Goal: Transaction & Acquisition: Purchase product/service

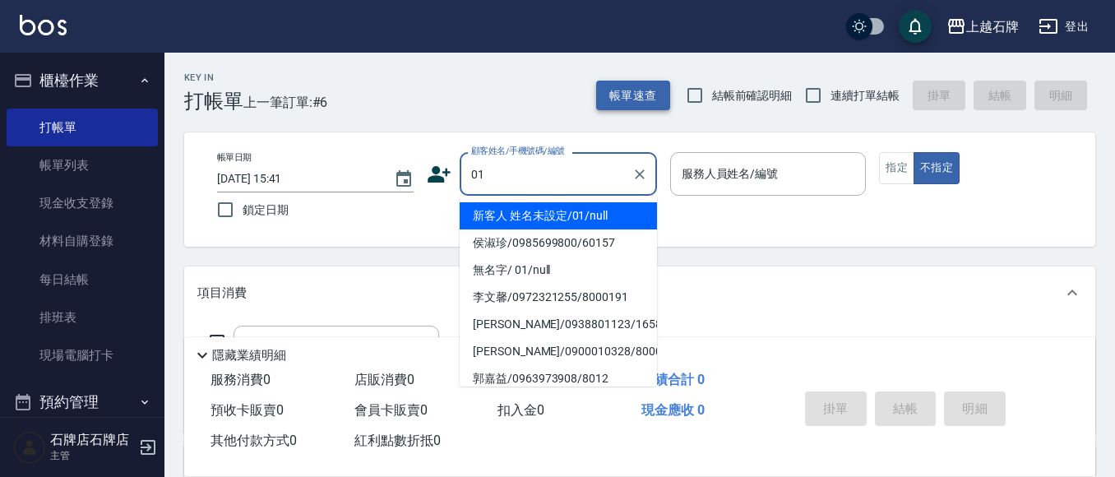
type input "新客人 姓名未設定/01/null"
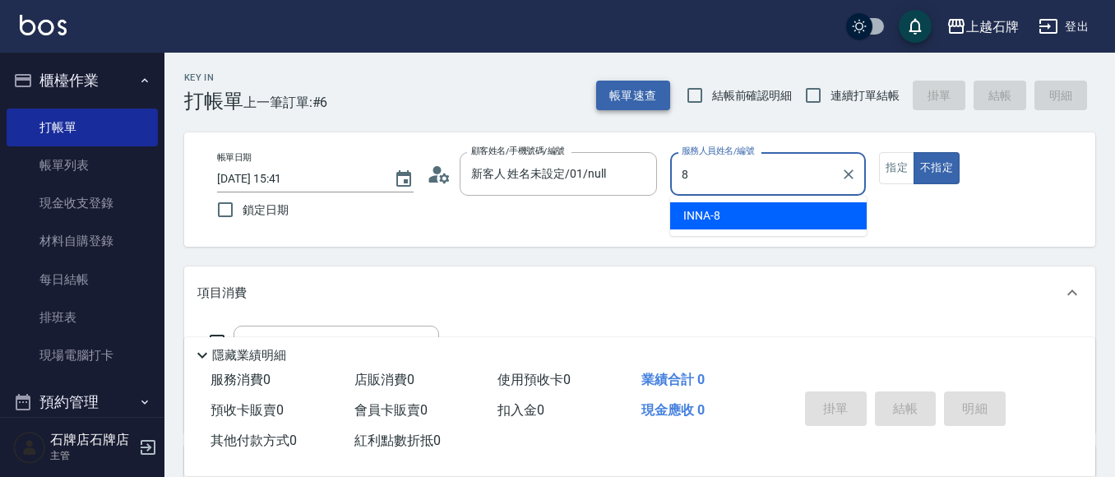
type input "INNA-8"
type button "false"
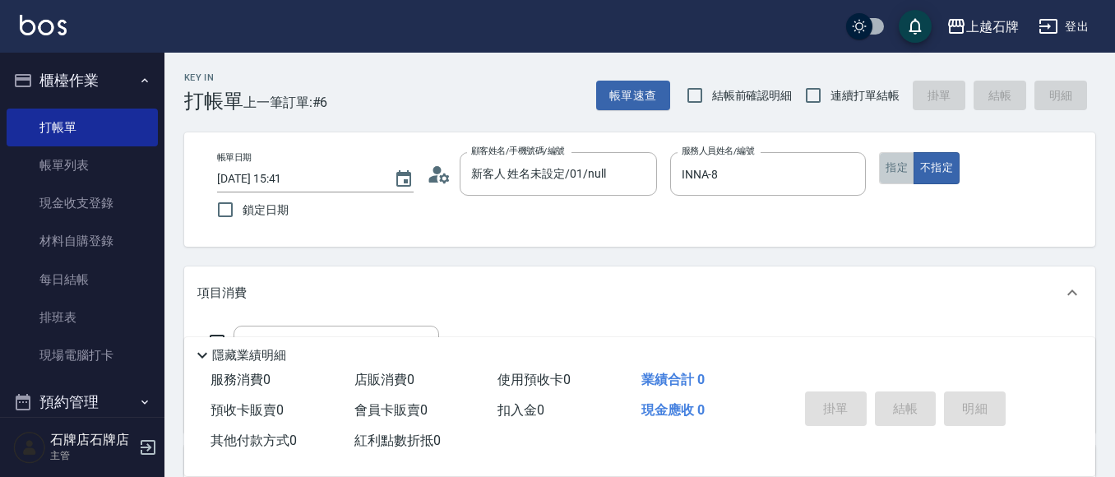
click at [893, 167] on button "指定" at bounding box center [896, 168] width 35 height 32
click at [637, 178] on icon "Clear" at bounding box center [640, 174] width 16 height 16
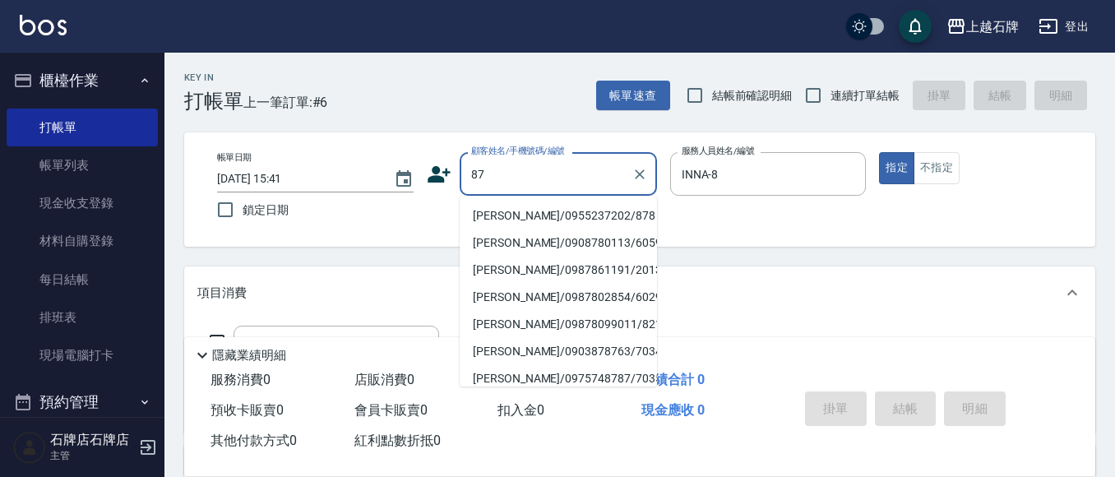
type input "8"
click at [596, 218] on li "王君澔/0975551138/787" at bounding box center [558, 215] width 197 height 27
type input "王君澔/0975551138/787"
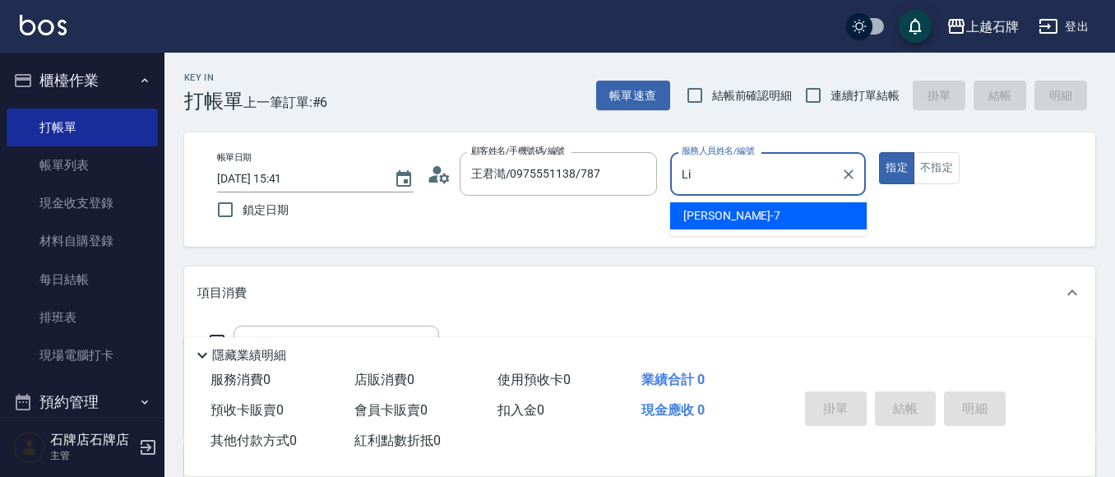
type input "L"
type input "INNA-8"
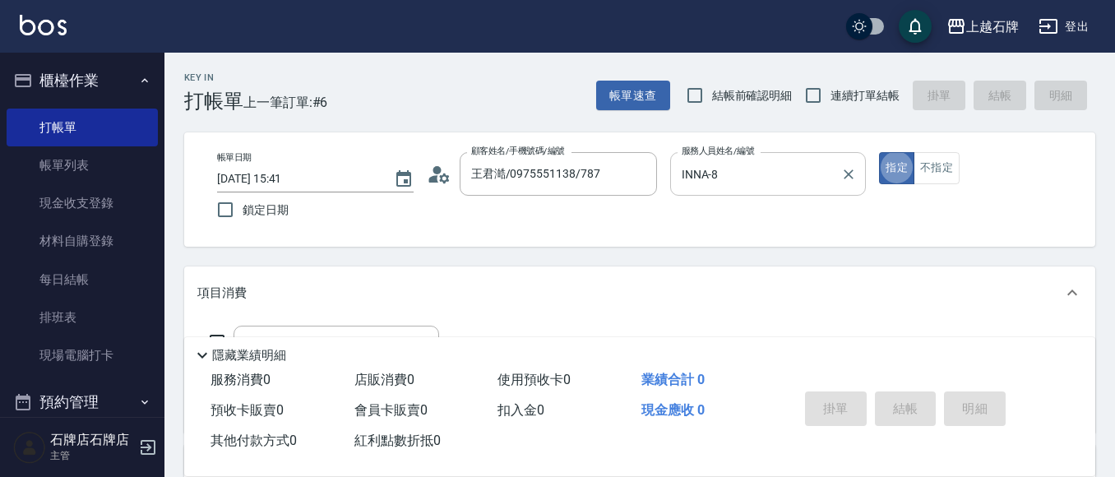
type button "true"
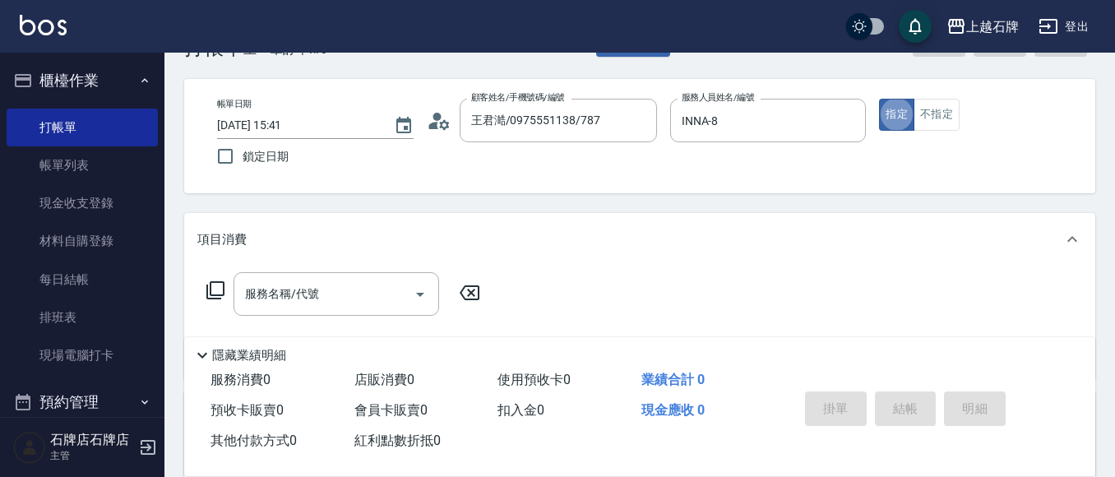
scroll to position [82, 0]
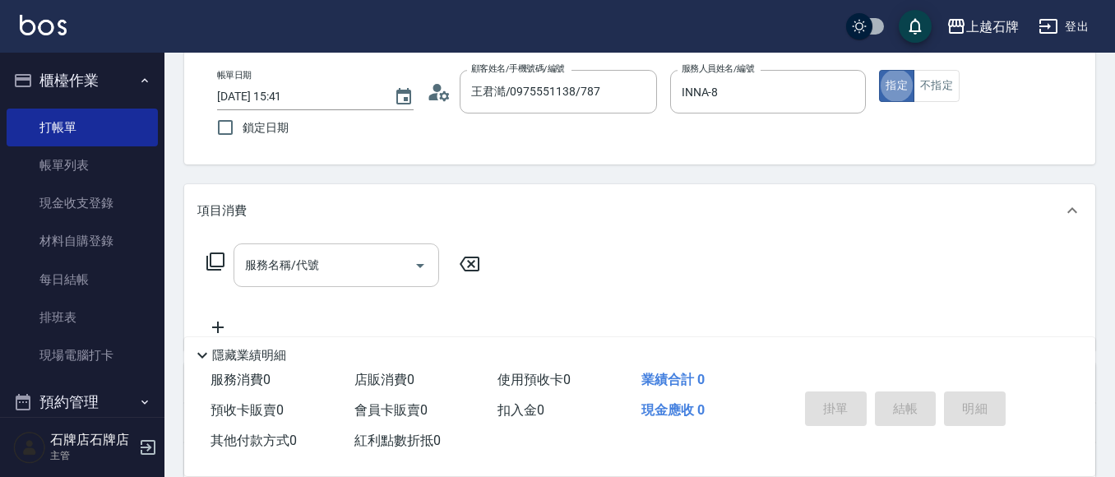
click at [408, 260] on button "Open" at bounding box center [420, 266] width 26 height 26
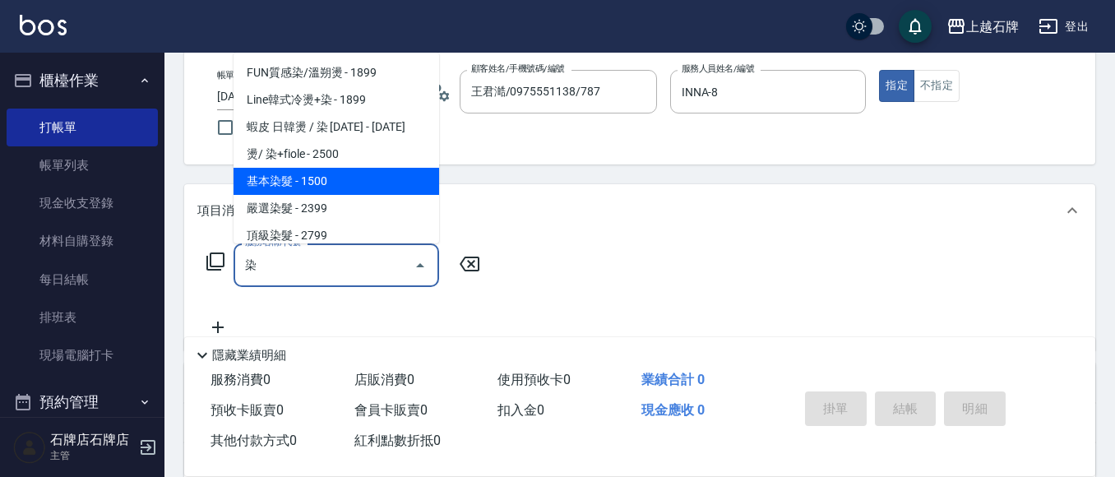
click at [405, 182] on span "基本染髮 - 1500" at bounding box center [337, 181] width 206 height 27
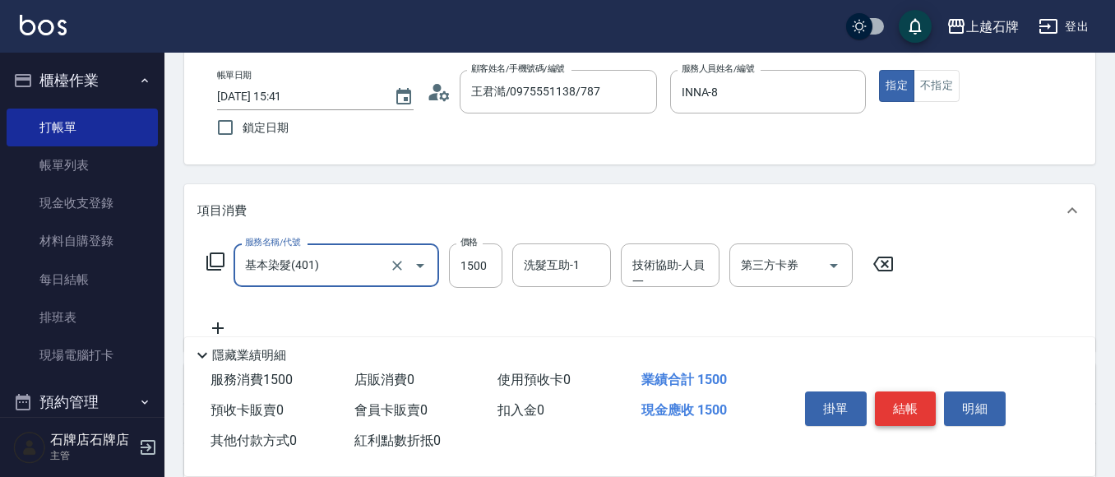
type input "基本染髮(401)"
click at [913, 401] on button "結帳" at bounding box center [906, 409] width 62 height 35
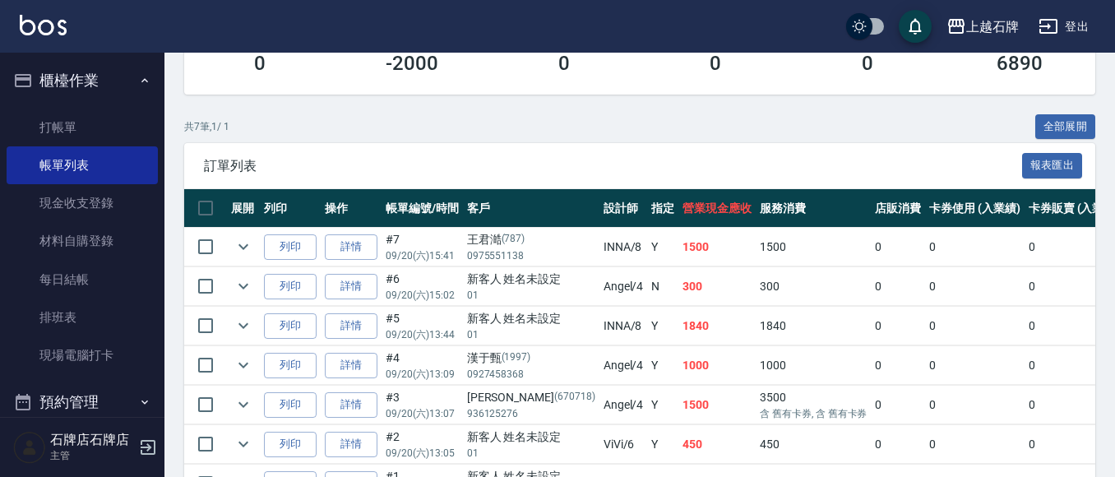
scroll to position [329, 0]
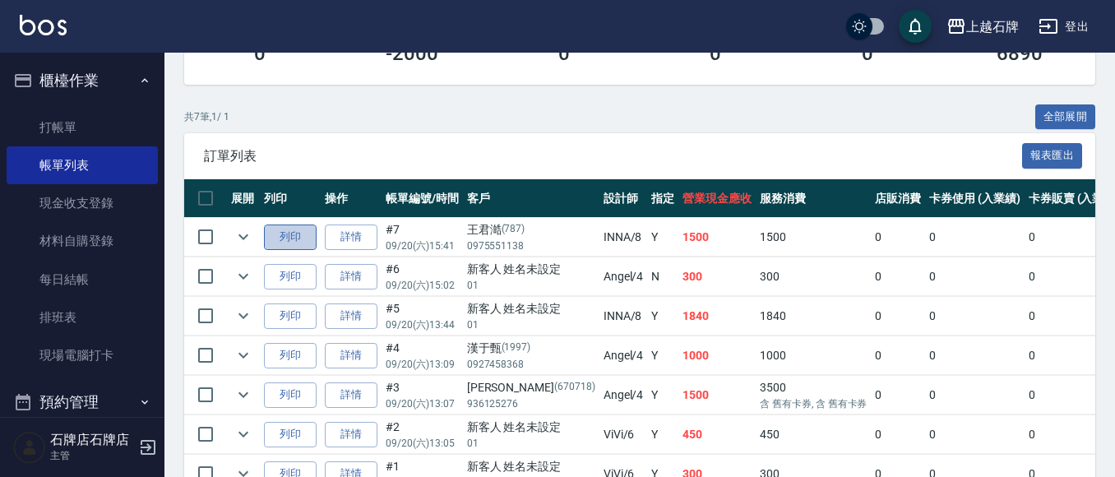
click at [300, 239] on button "列印" at bounding box center [290, 237] width 53 height 25
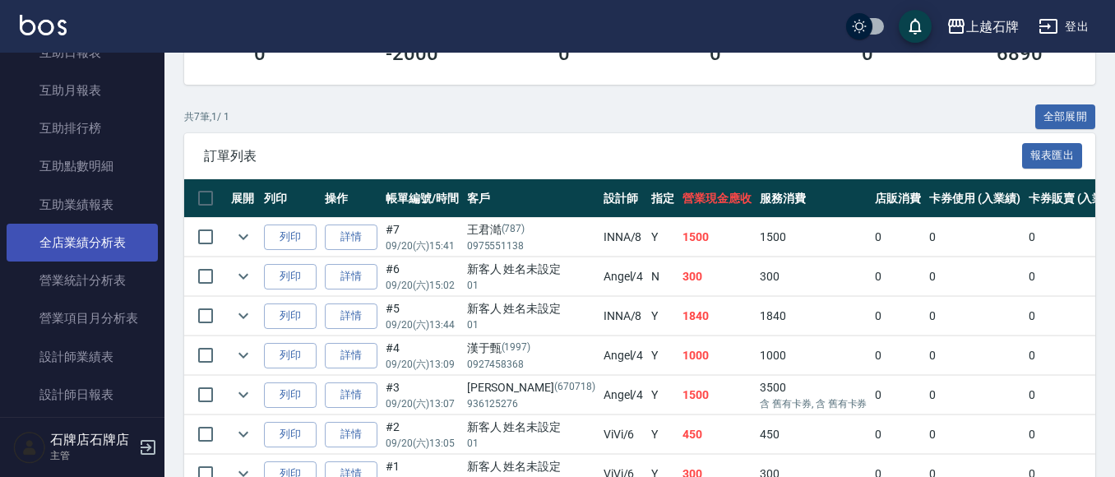
scroll to position [658, 0]
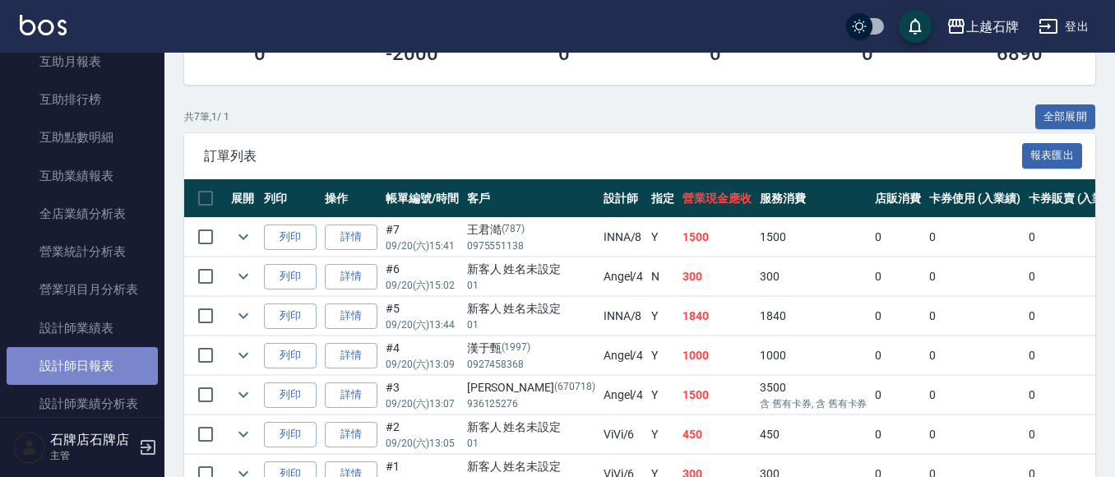
click at [110, 359] on link "設計師日報表" at bounding box center [82, 366] width 151 height 38
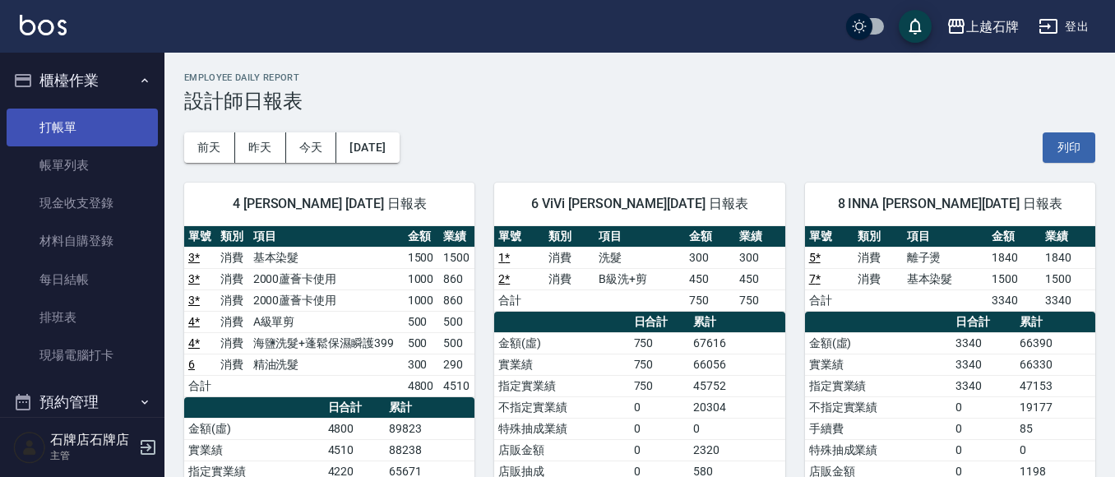
click at [56, 130] on link "打帳單" at bounding box center [82, 128] width 151 height 38
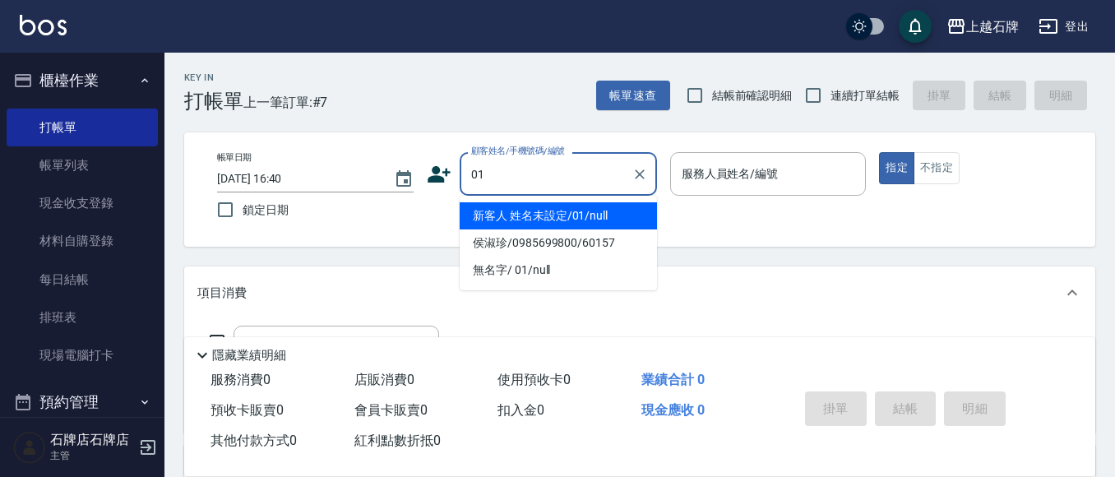
type input "新客人 姓名未設定/01/null"
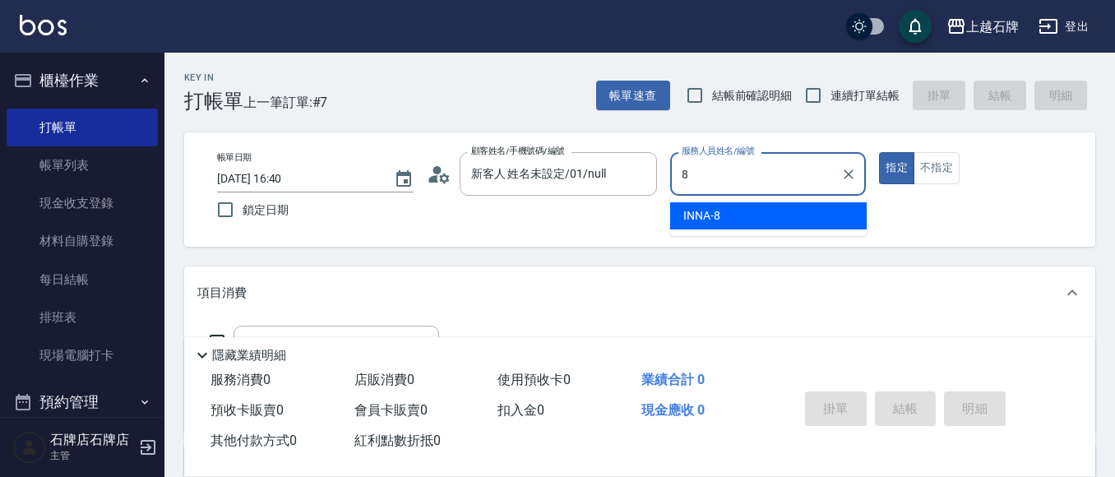
type input "INNA-8"
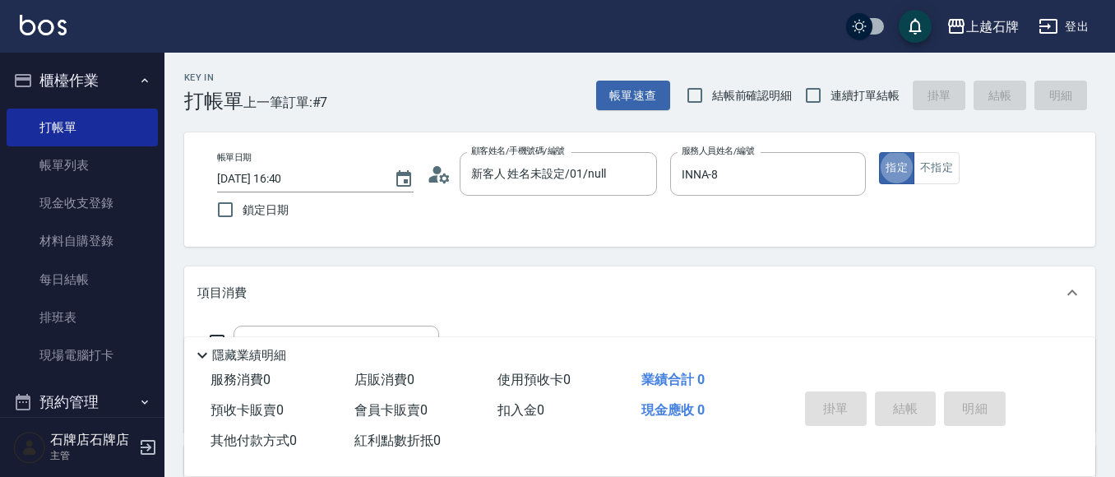
type button "true"
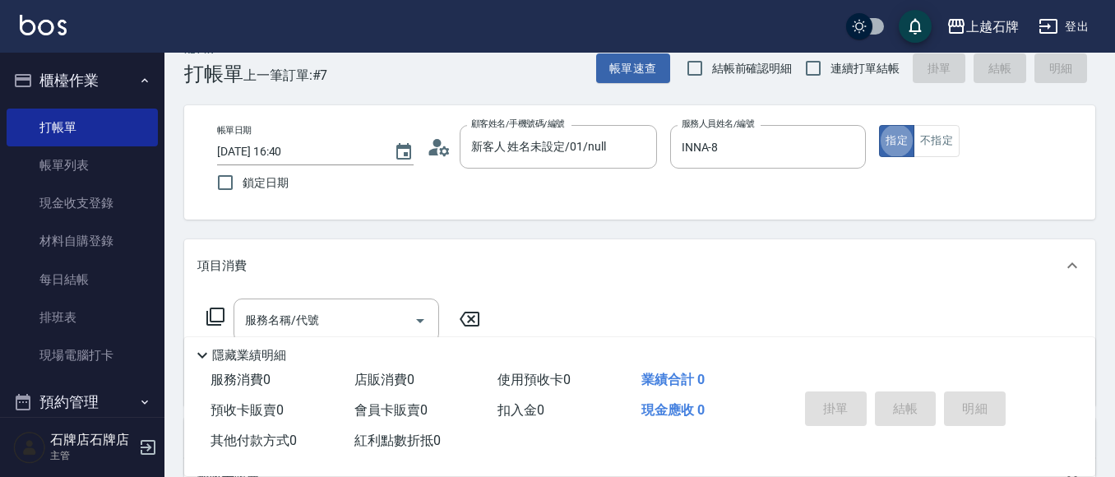
scroll to position [33, 0]
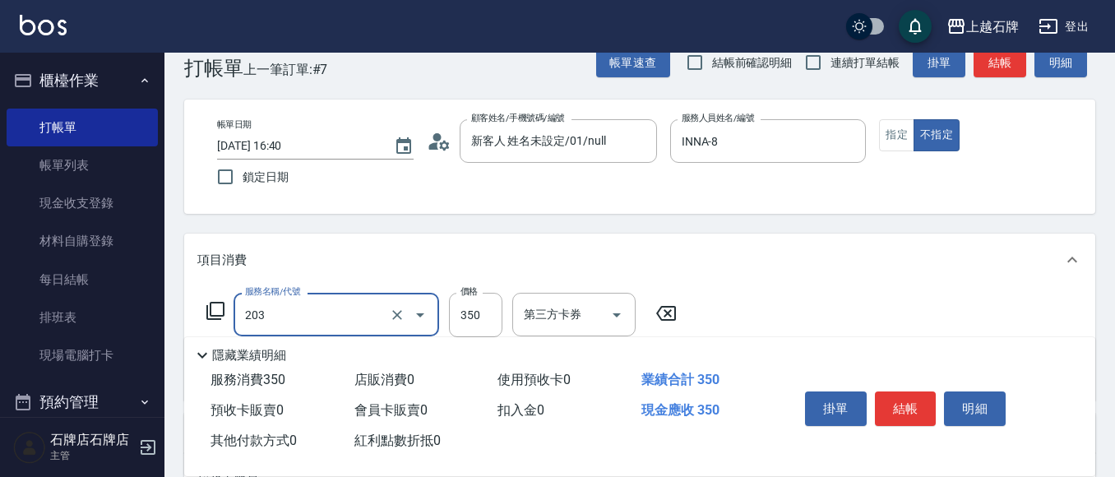
type input "B級洗+剪(203)"
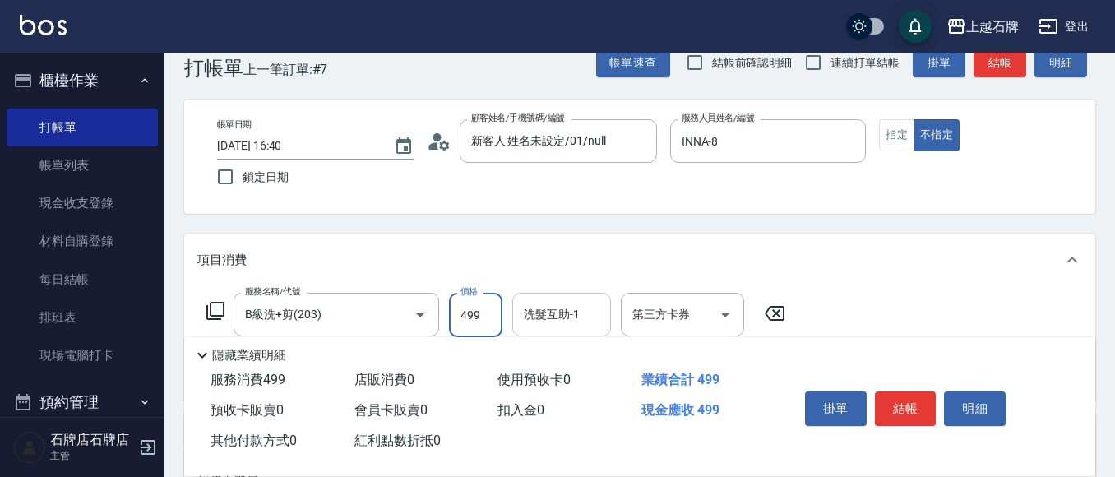
type input "499"
click at [572, 311] on div "洗髮互助-1 洗髮互助-1" at bounding box center [561, 315] width 99 height 44
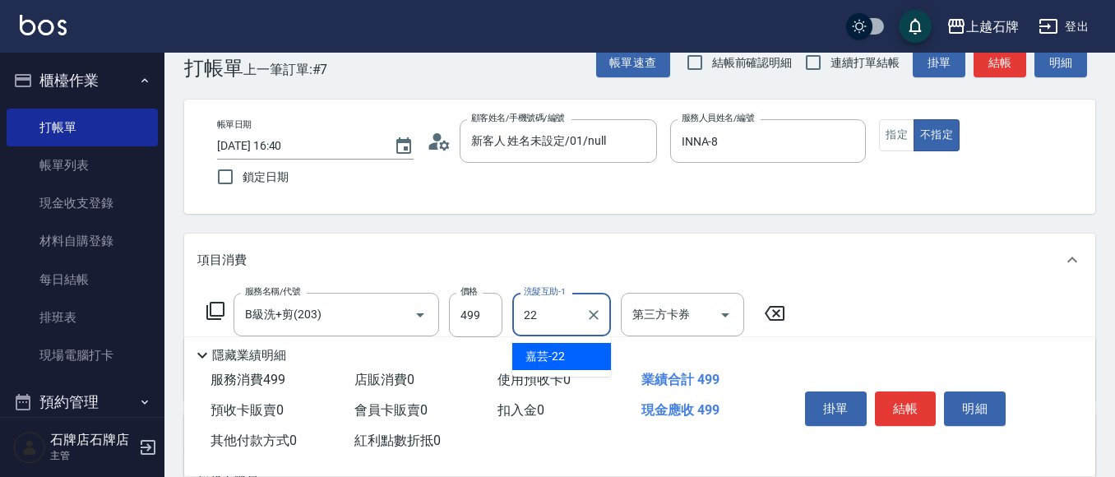
type input "嘉芸-22"
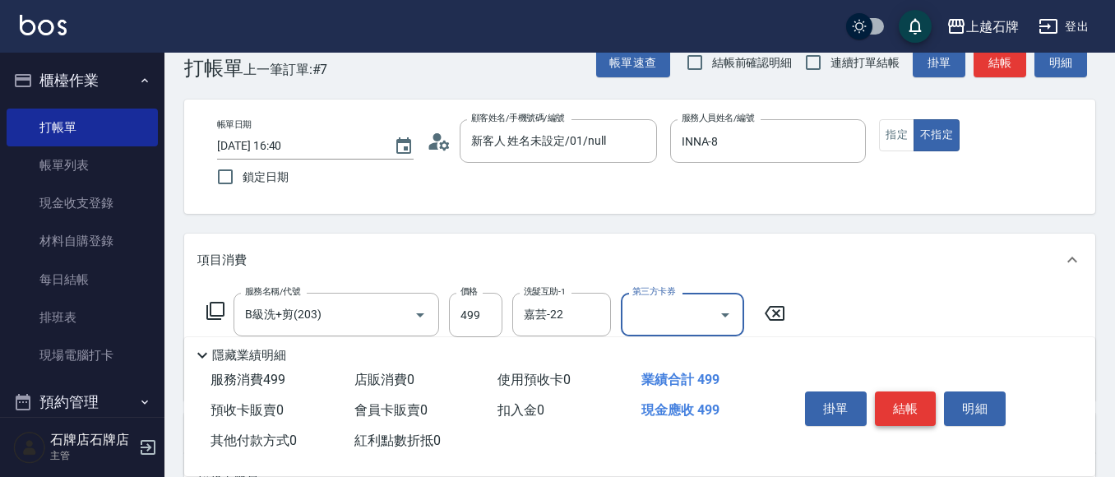
click at [911, 400] on button "結帳" at bounding box center [906, 409] width 62 height 35
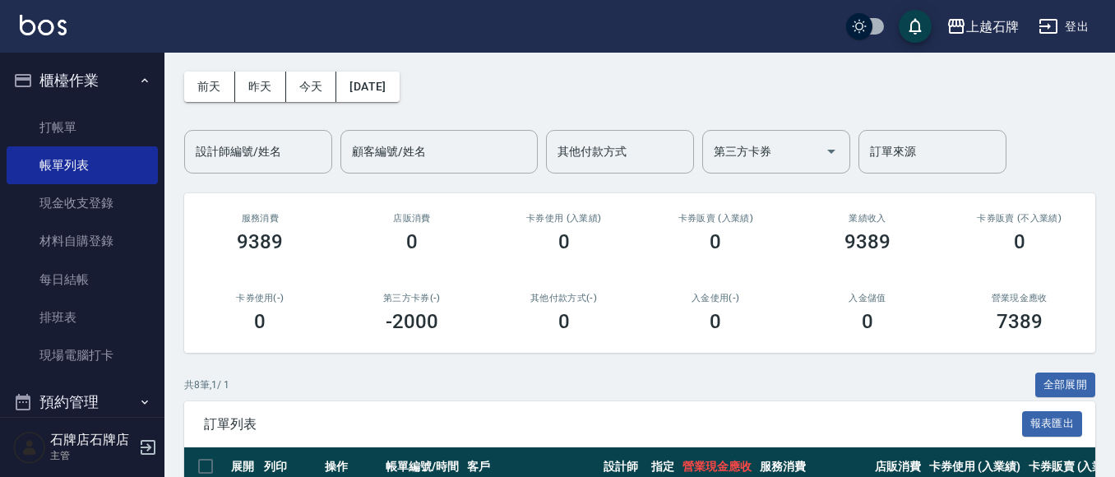
scroll to position [165, 0]
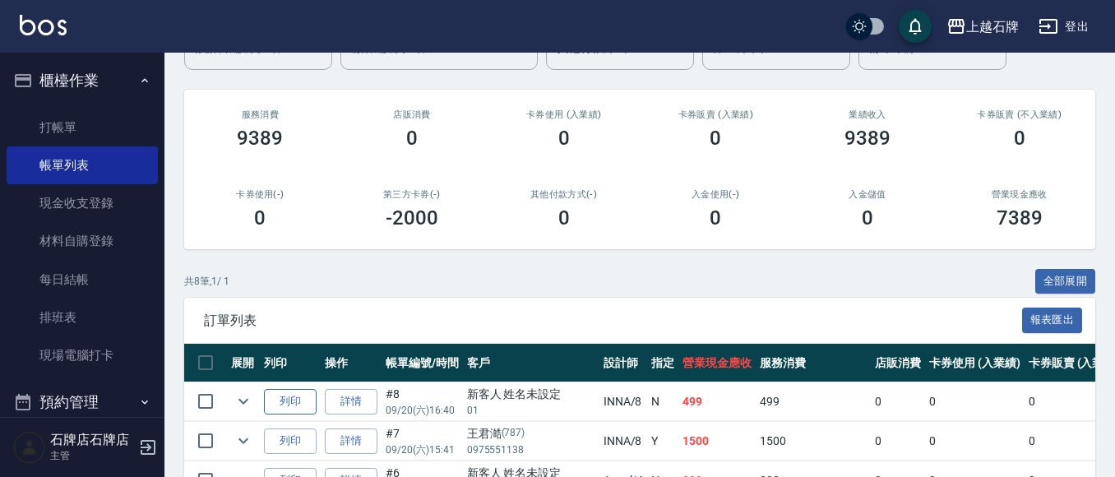
click at [302, 394] on button "列印" at bounding box center [290, 401] width 53 height 25
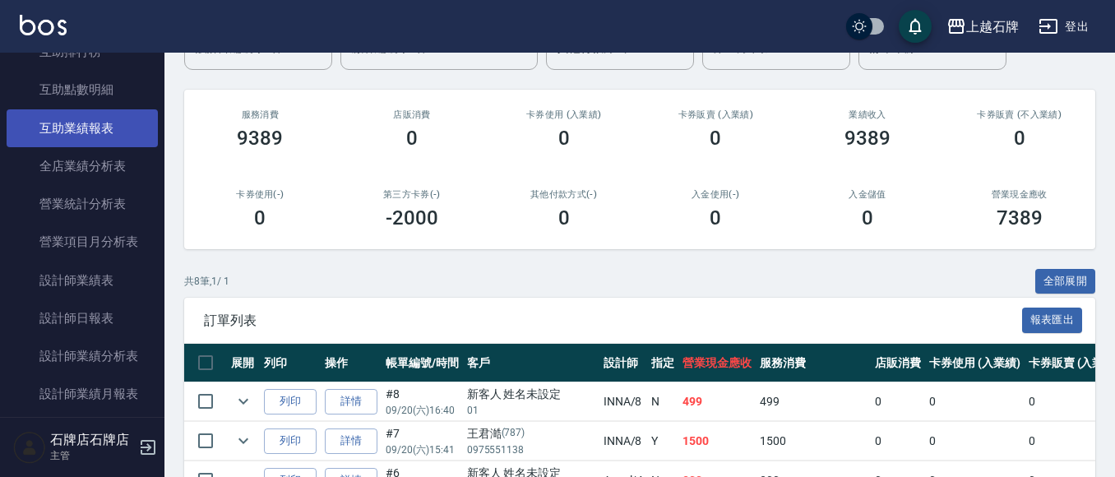
scroll to position [740, 0]
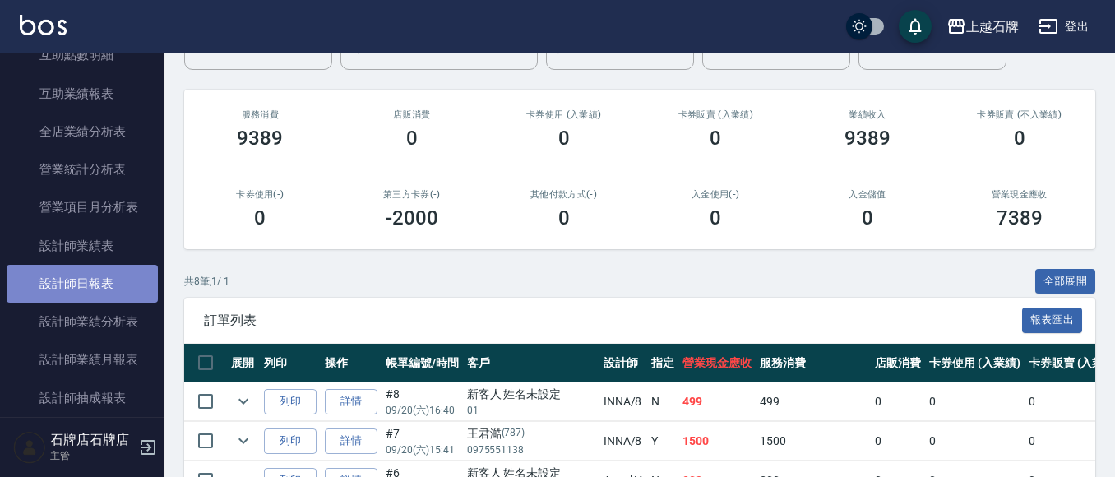
click at [91, 287] on link "設計師日報表" at bounding box center [82, 284] width 151 height 38
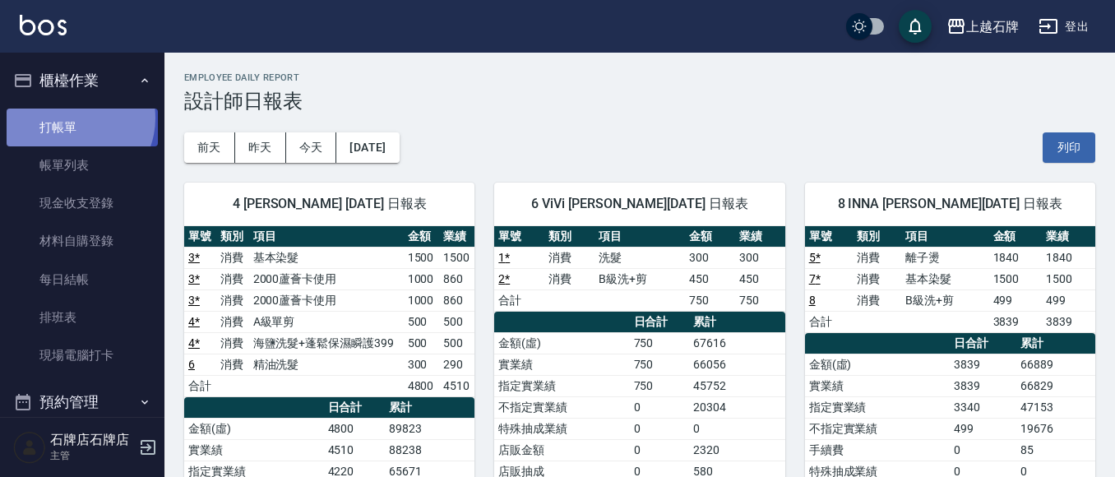
click at [72, 118] on link "打帳單" at bounding box center [82, 128] width 151 height 38
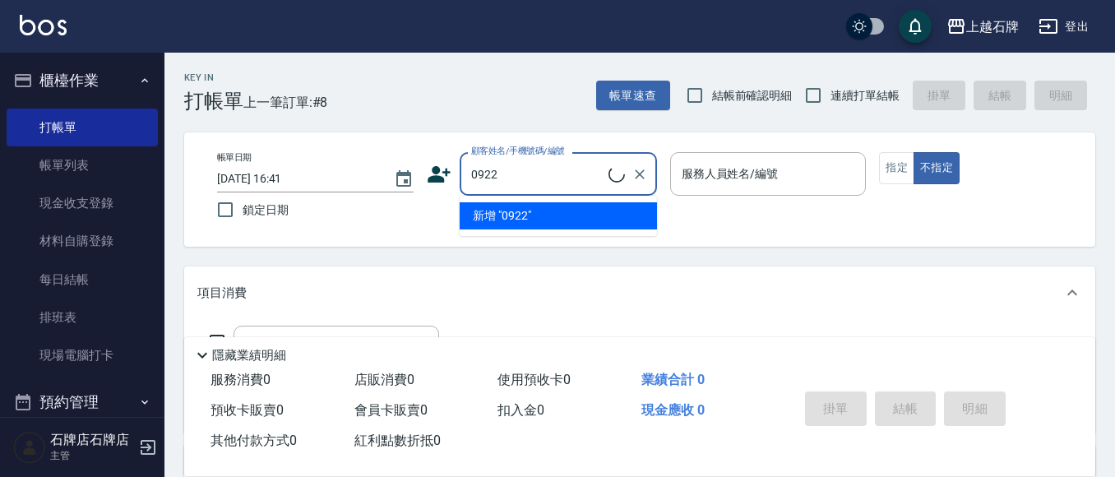
type input "09222"
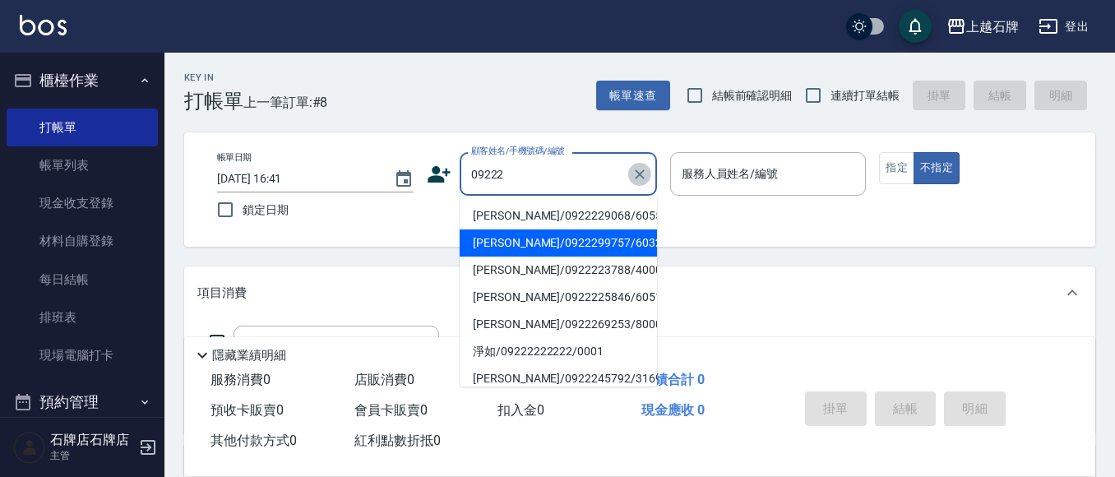
click at [641, 172] on icon "Clear" at bounding box center [640, 174] width 16 height 16
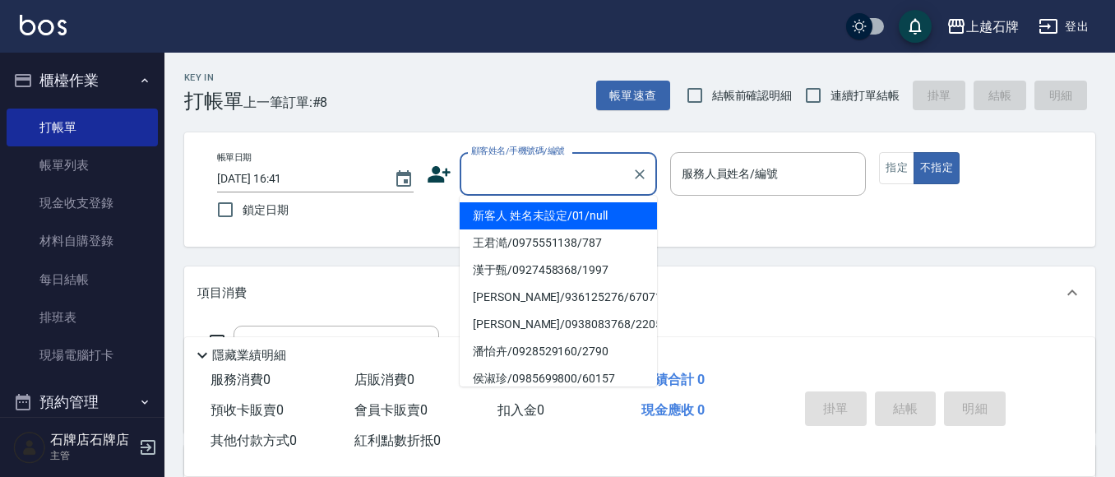
click at [510, 169] on input "顧客姓名/手機號碼/編號" at bounding box center [546, 174] width 158 height 29
click at [576, 221] on li "新客人 姓名未設定/01/null" at bounding box center [558, 215] width 197 height 27
type input "新客人 姓名未設定/01/null"
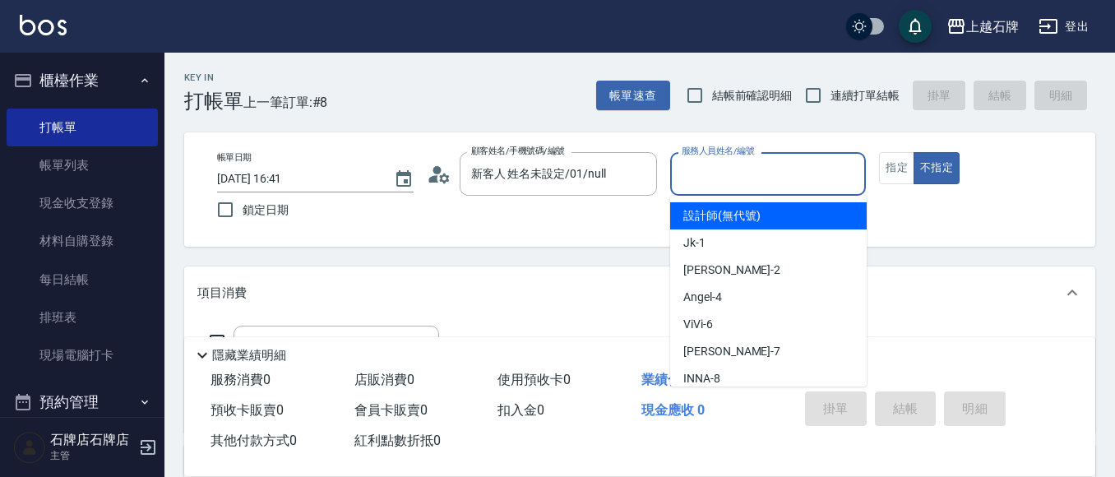
click at [746, 178] on input "服務人員姓名/編號" at bounding box center [769, 174] width 182 height 29
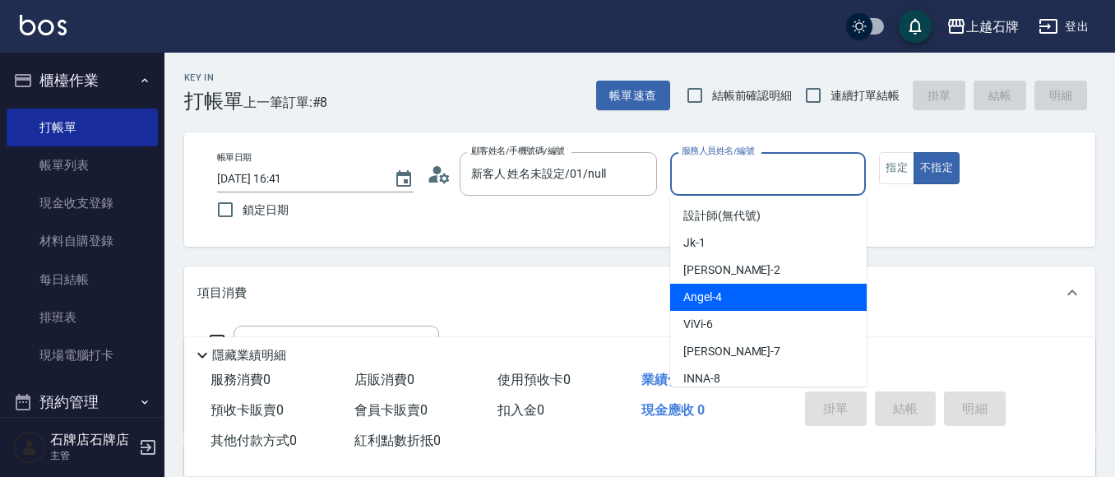
click at [761, 297] on div "[PERSON_NAME] -4" at bounding box center [768, 297] width 197 height 27
type input "[PERSON_NAME]-4"
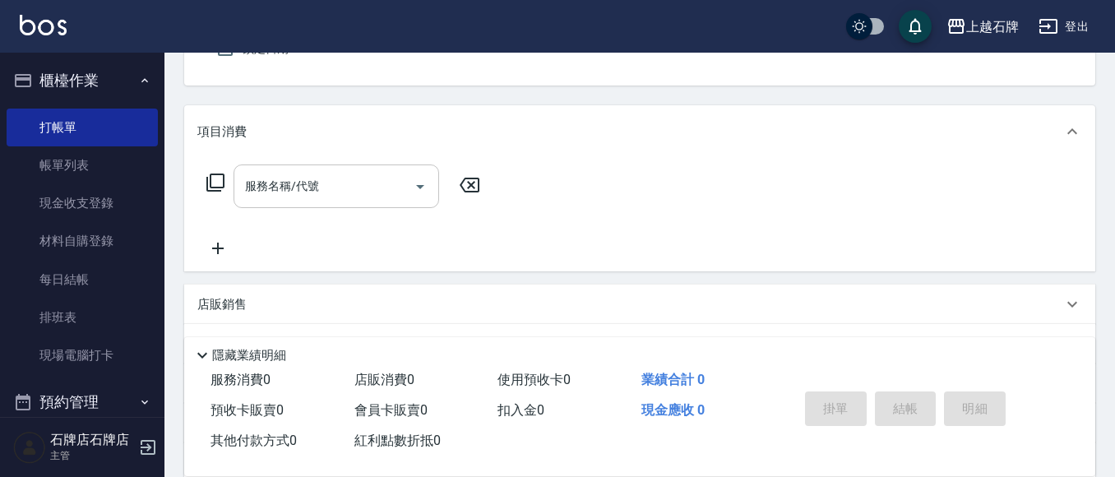
scroll to position [165, 0]
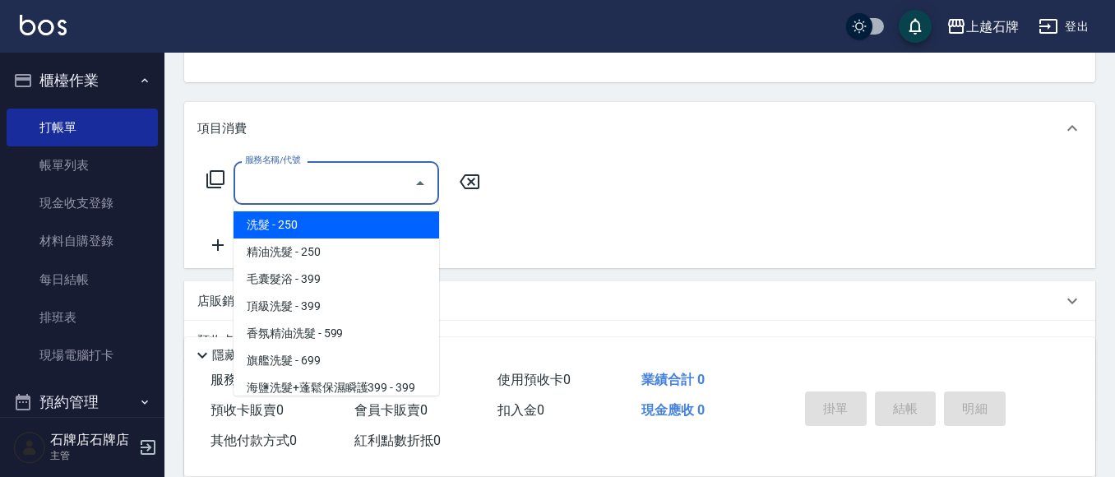
click at [347, 188] on input "服務名稱/代號" at bounding box center [324, 183] width 166 height 29
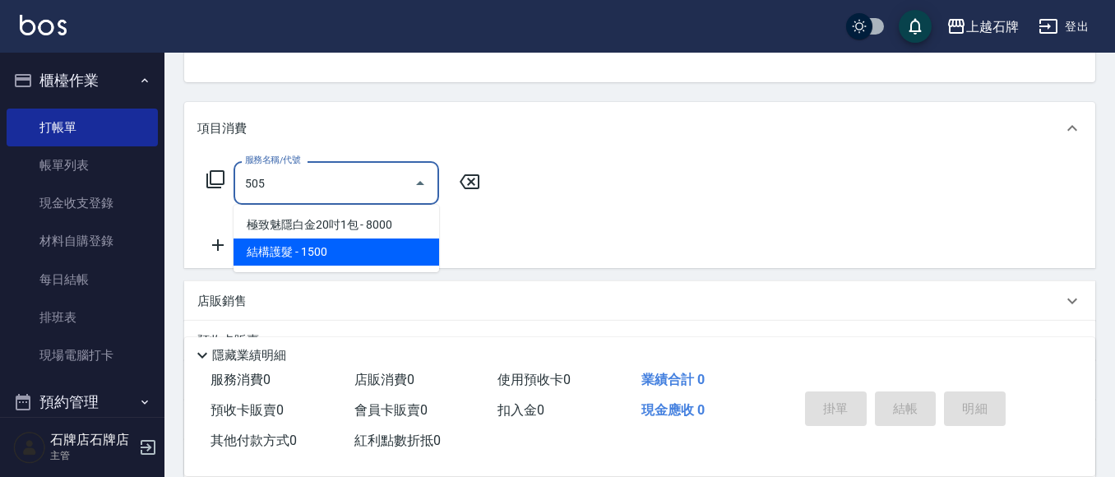
click at [373, 260] on span "結構護髮 - 1500" at bounding box center [337, 252] width 206 height 27
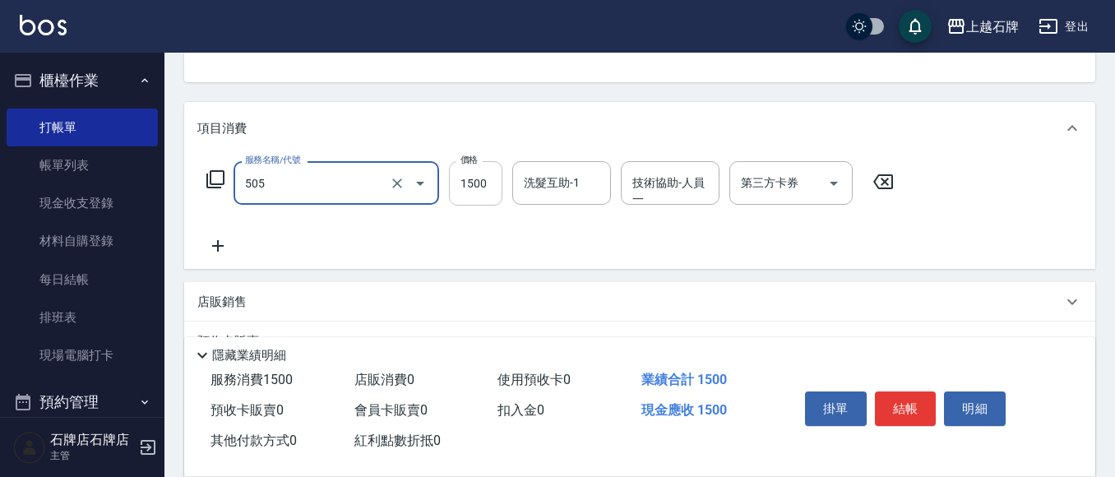
type input "結構護髮(505)"
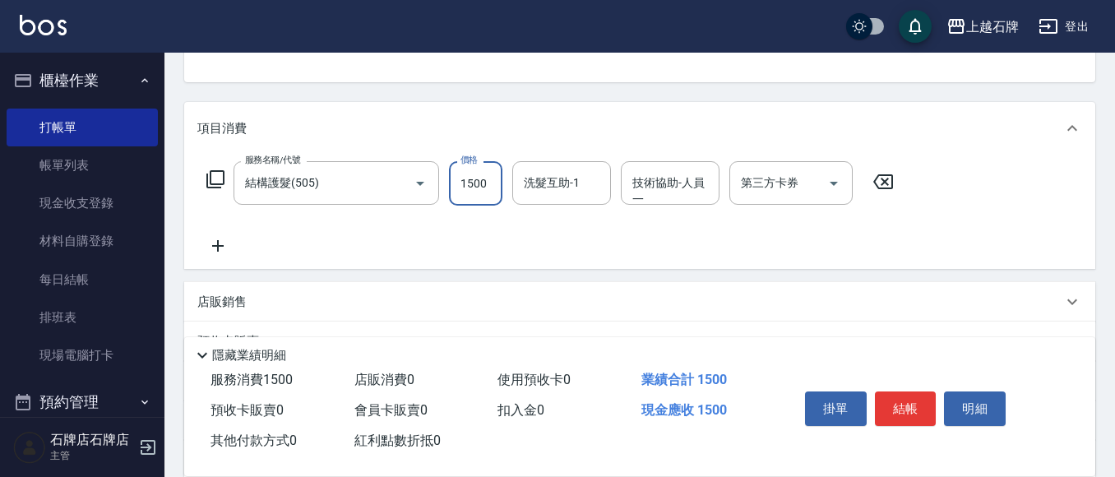
click at [467, 197] on input "1500" at bounding box center [475, 183] width 53 height 44
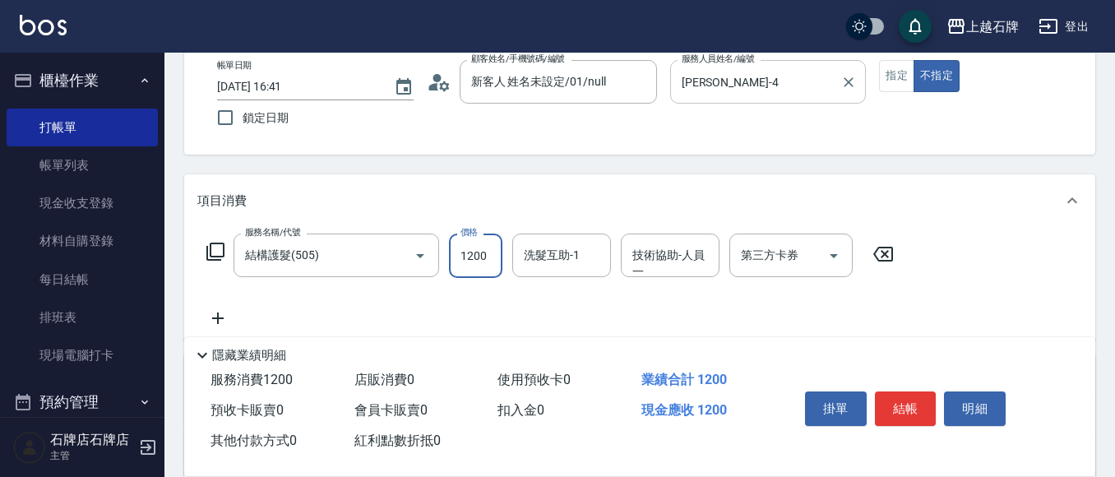
scroll to position [0, 0]
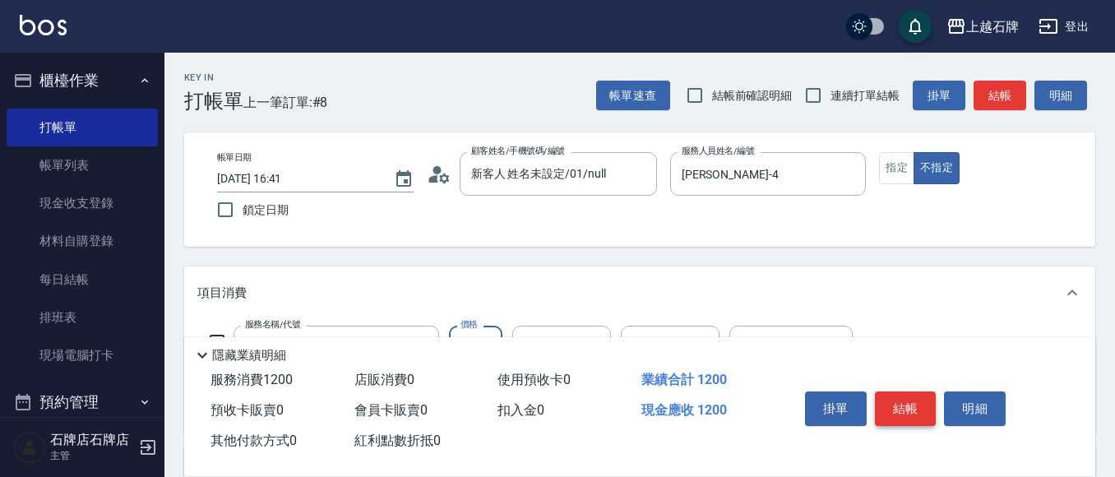
type input "1200"
click at [920, 404] on button "結帳" at bounding box center [906, 409] width 62 height 35
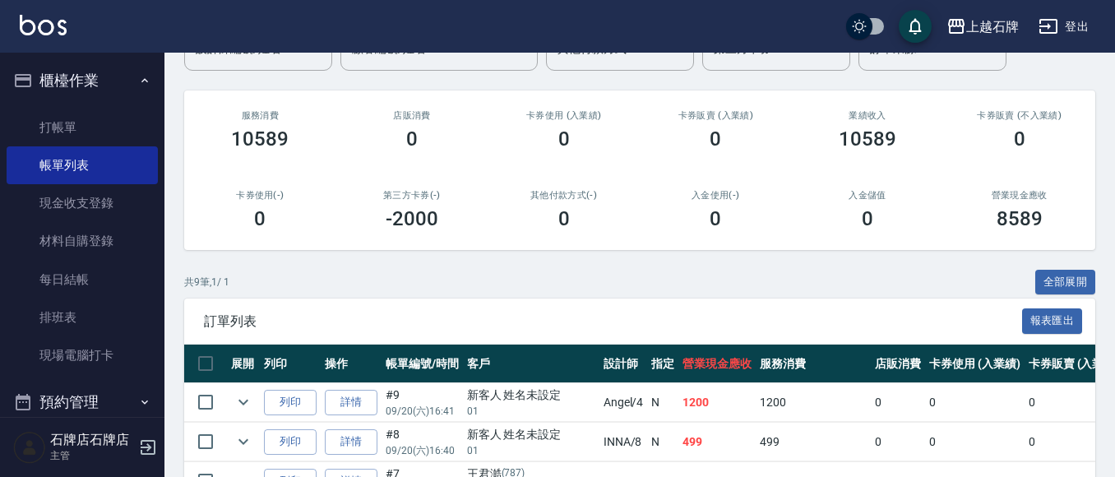
scroll to position [165, 0]
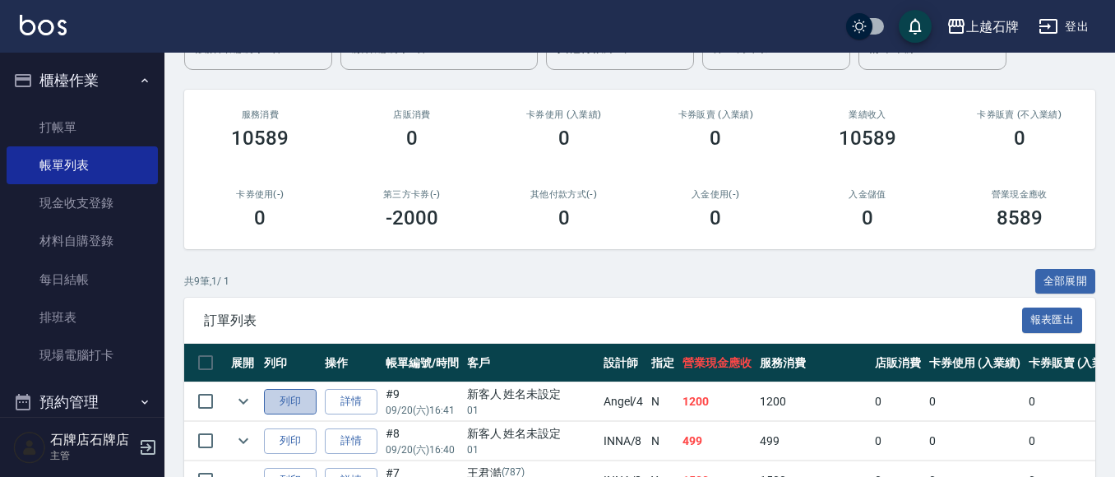
click at [275, 401] on button "列印" at bounding box center [290, 401] width 53 height 25
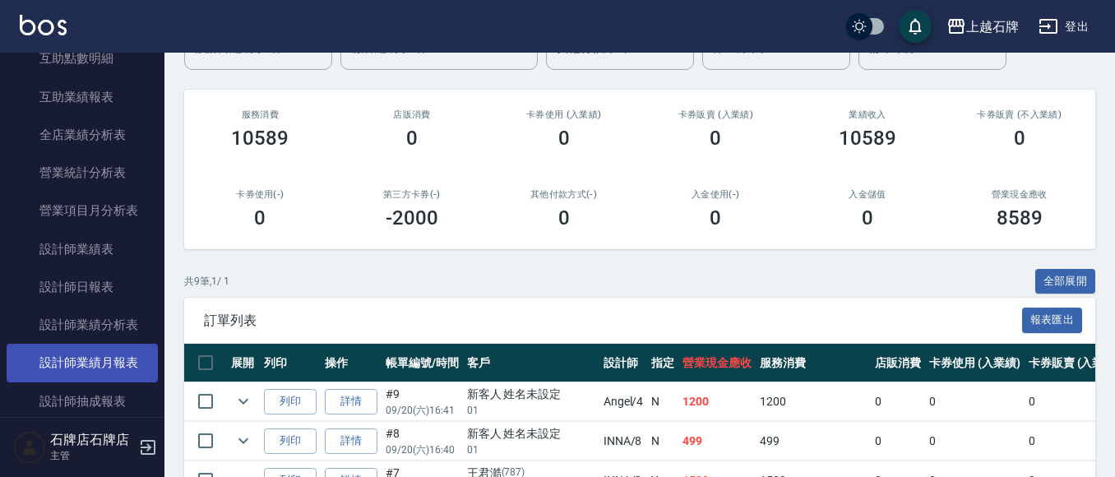
scroll to position [740, 0]
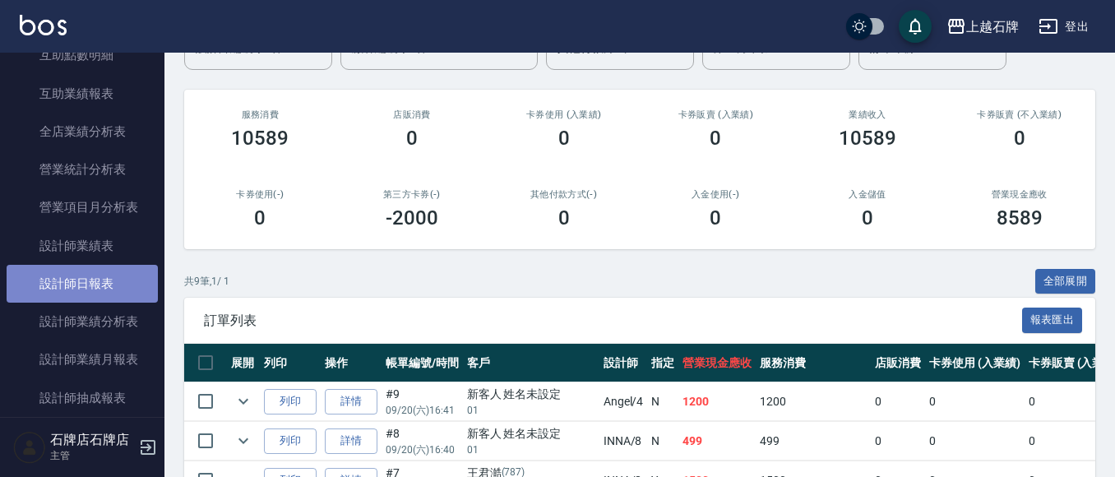
click at [83, 282] on link "設計師日報表" at bounding box center [82, 284] width 151 height 38
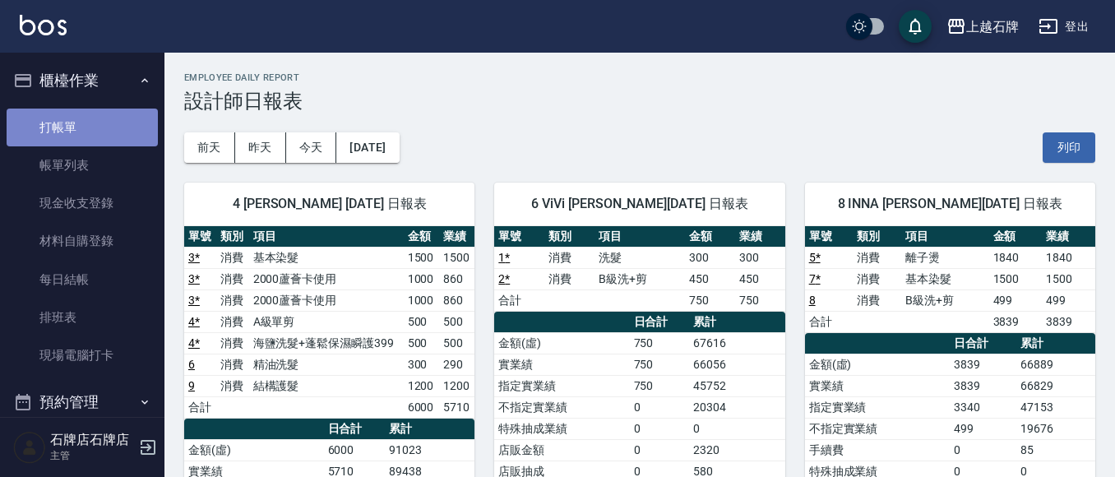
click at [92, 125] on link "打帳單" at bounding box center [82, 128] width 151 height 38
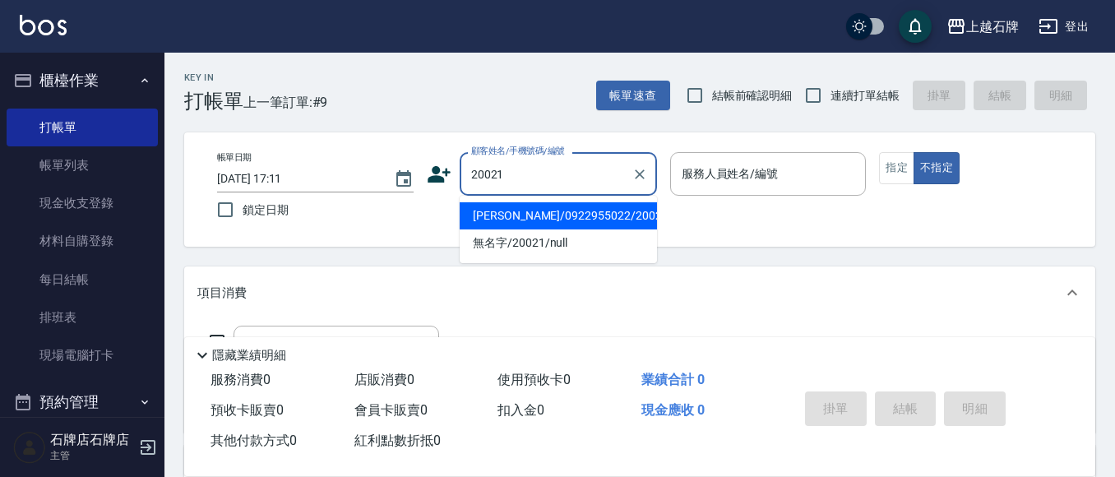
click at [537, 215] on li "[PERSON_NAME]/0922955022/20021" at bounding box center [558, 215] width 197 height 27
type input "[PERSON_NAME]/0922955022/20021"
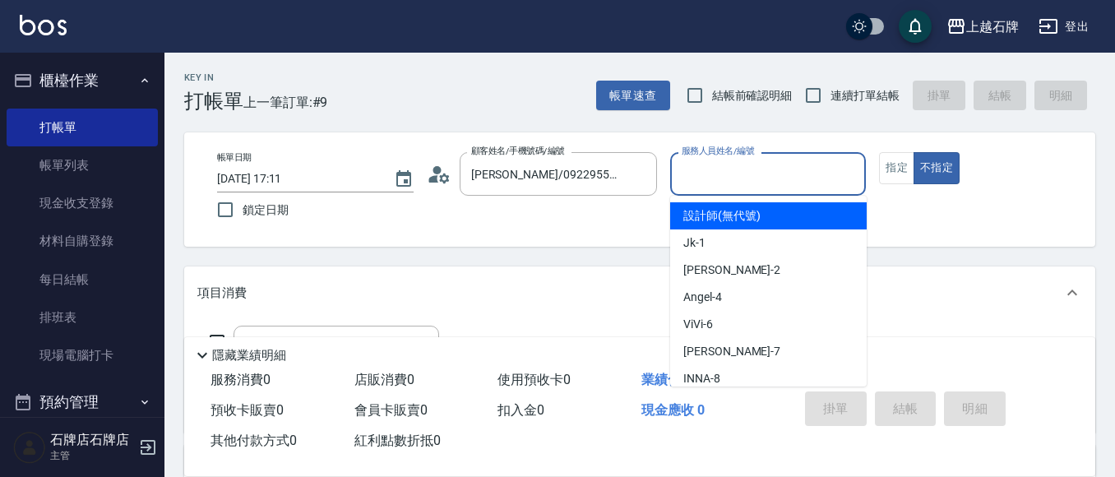
click at [761, 169] on input "服務人員姓名/編號" at bounding box center [769, 174] width 182 height 29
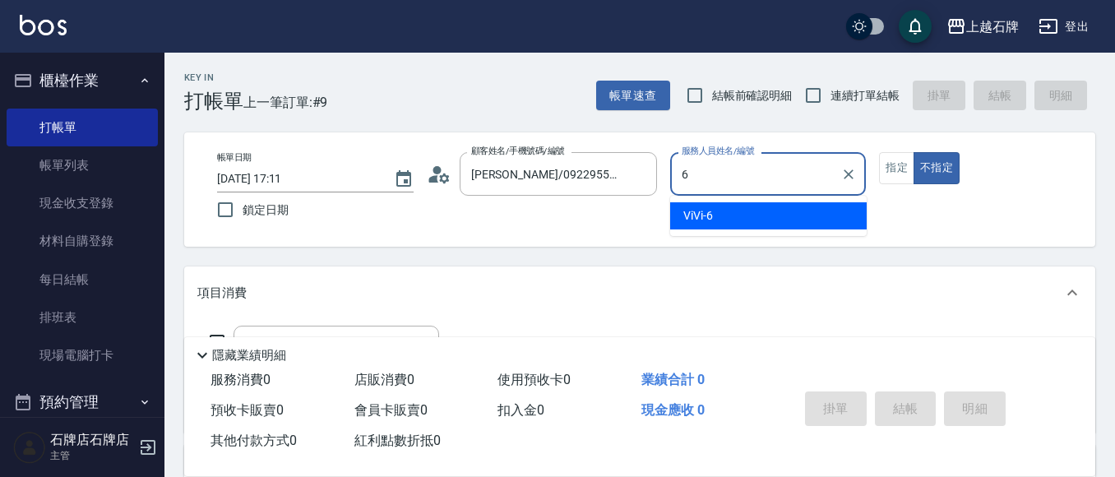
type input "ViVi-6"
type button "false"
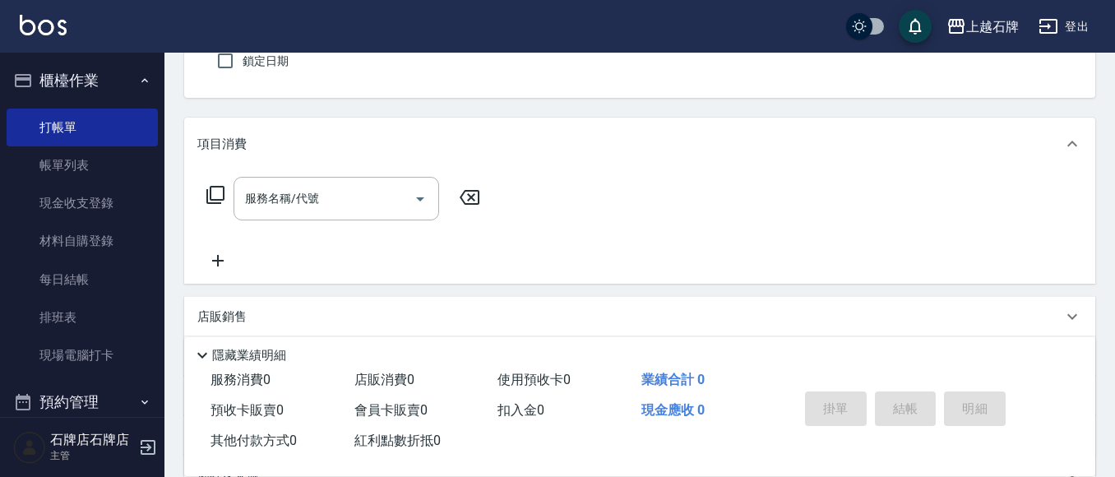
scroll to position [165, 0]
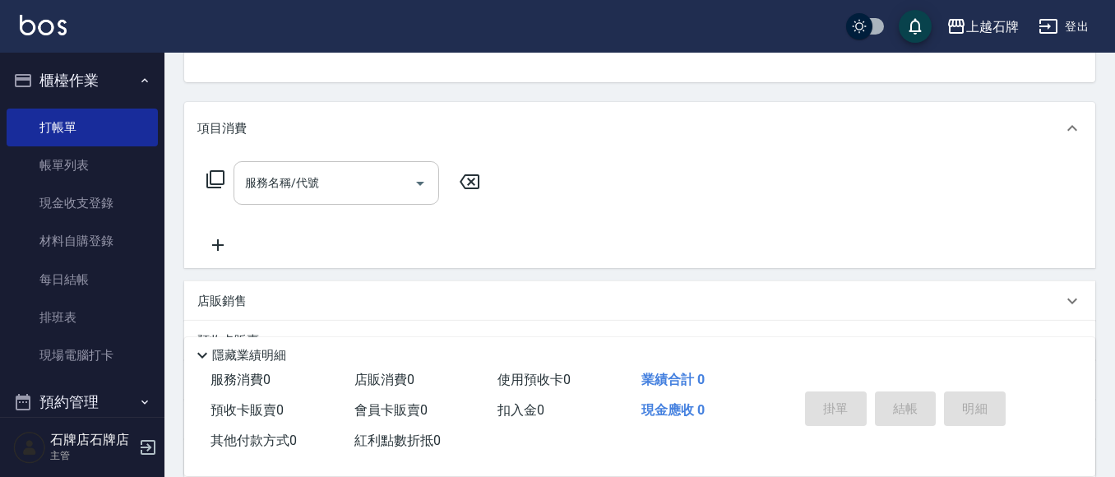
click at [264, 192] on input "服務名稱/代號" at bounding box center [324, 183] width 166 height 29
click at [203, 171] on div "服務名稱/代號 服務名稱/代號" at bounding box center [343, 183] width 293 height 44
click at [220, 169] on icon at bounding box center [216, 179] width 20 height 20
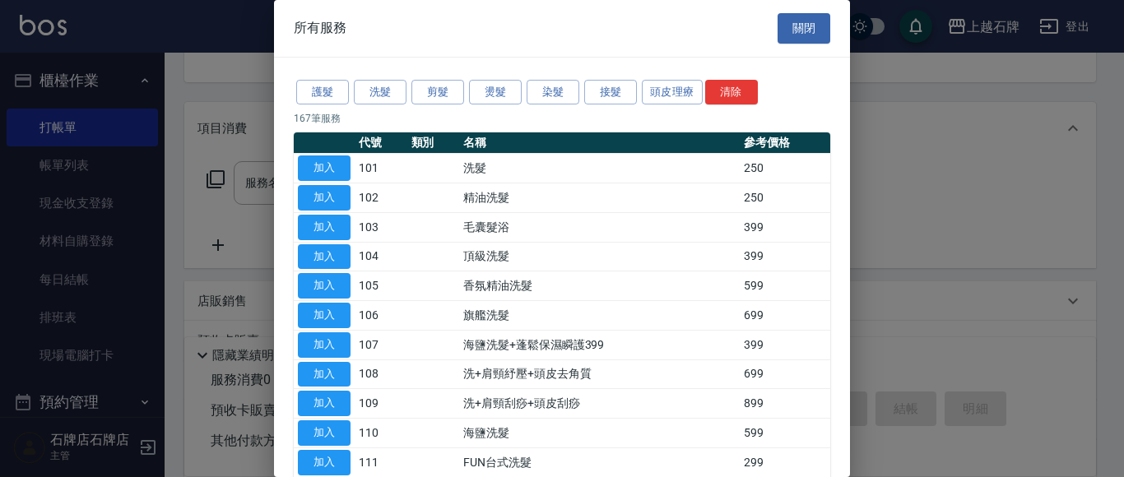
click at [215, 171] on div at bounding box center [562, 238] width 1124 height 477
click at [543, 89] on button "染髮" at bounding box center [552, 92] width 53 height 25
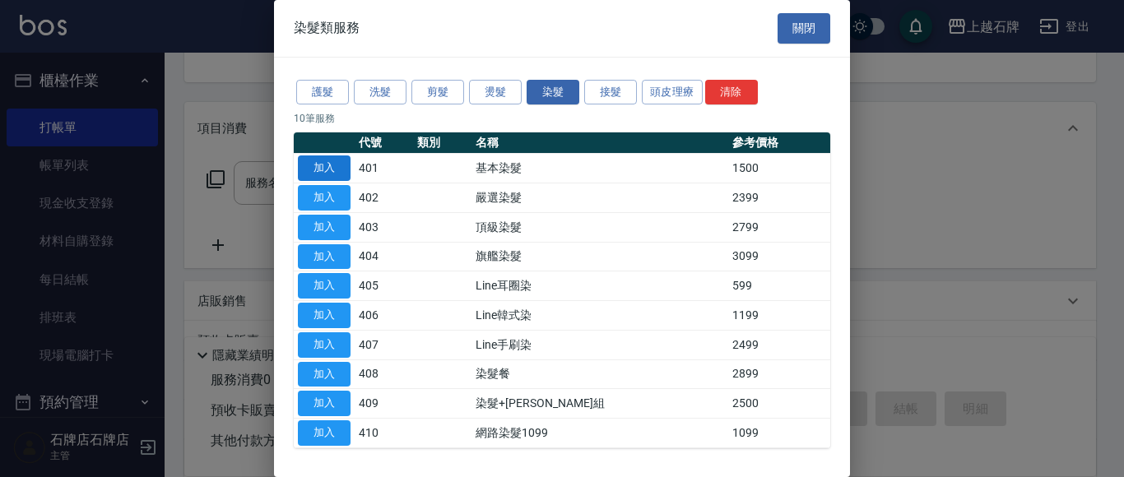
click at [317, 157] on button "加入" at bounding box center [324, 167] width 53 height 25
type input "基本染髮(401)"
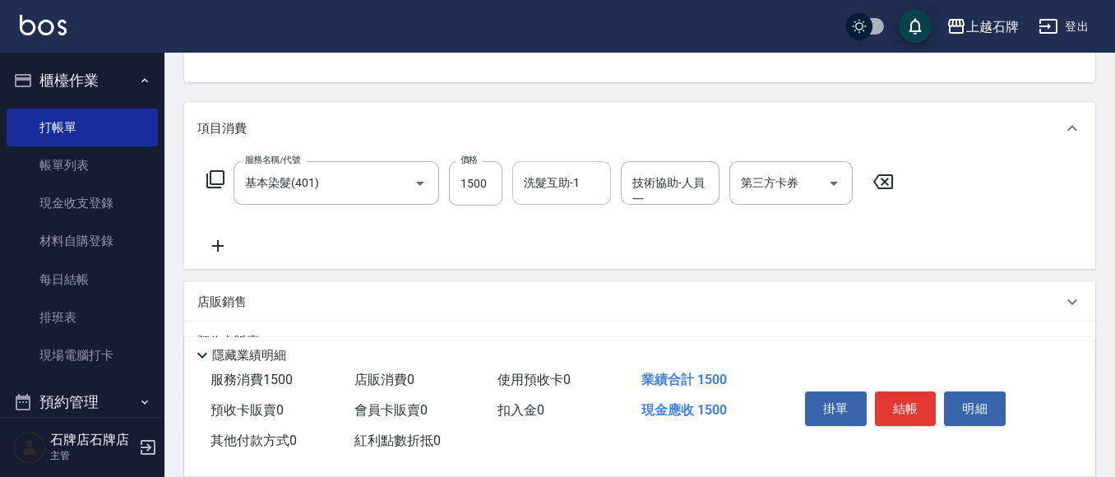
click at [582, 181] on input "洗髮互助-1" at bounding box center [562, 183] width 84 height 29
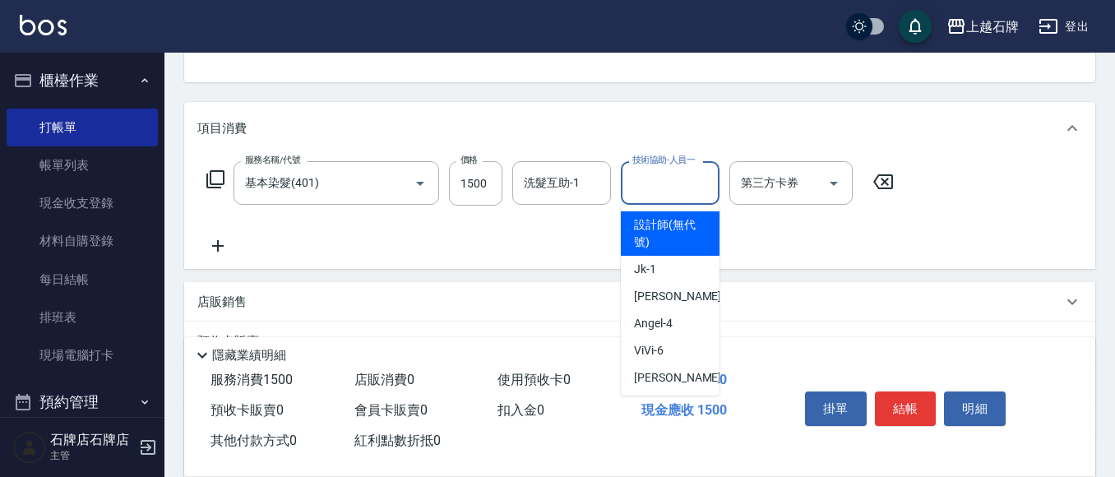
click at [680, 192] on div "技術協助-人員一 技術協助-人員[PERSON_NAME]" at bounding box center [670, 183] width 99 height 44
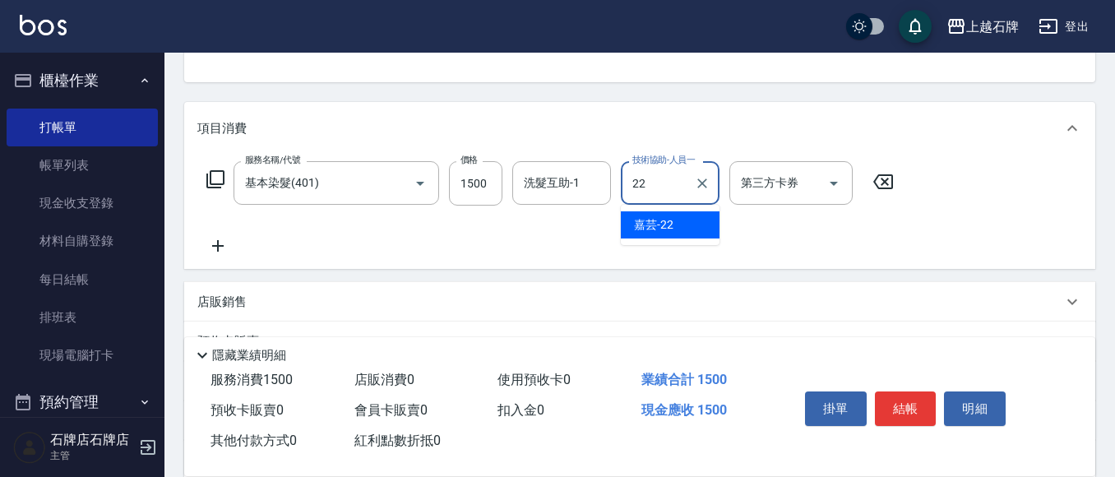
type input "嘉芸-22"
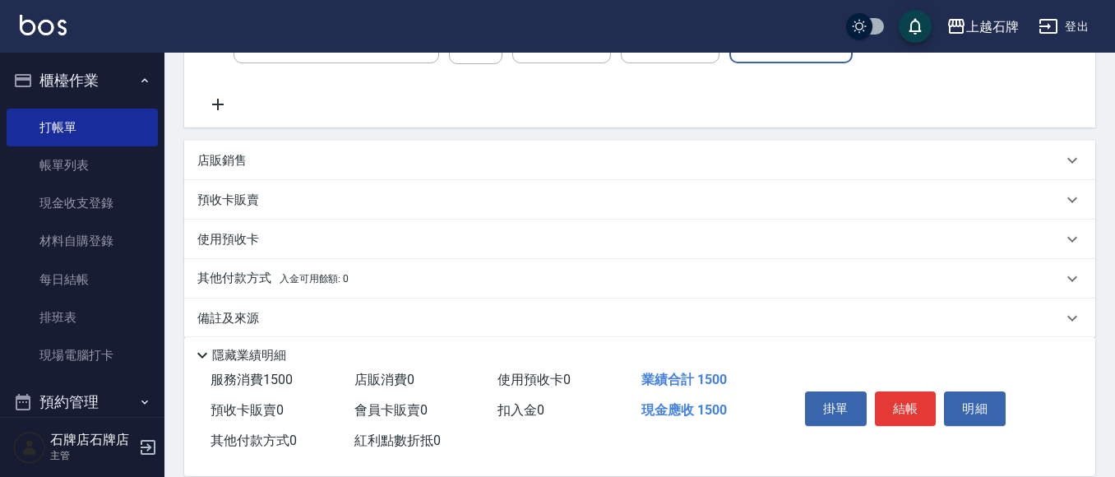
scroll to position [325, 0]
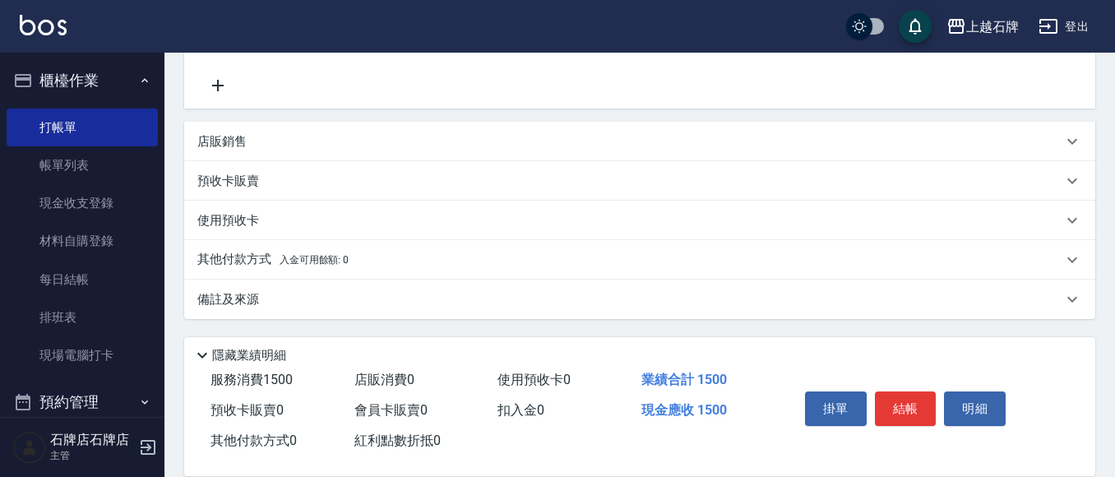
click at [231, 147] on p "店販銷售" at bounding box center [221, 141] width 49 height 17
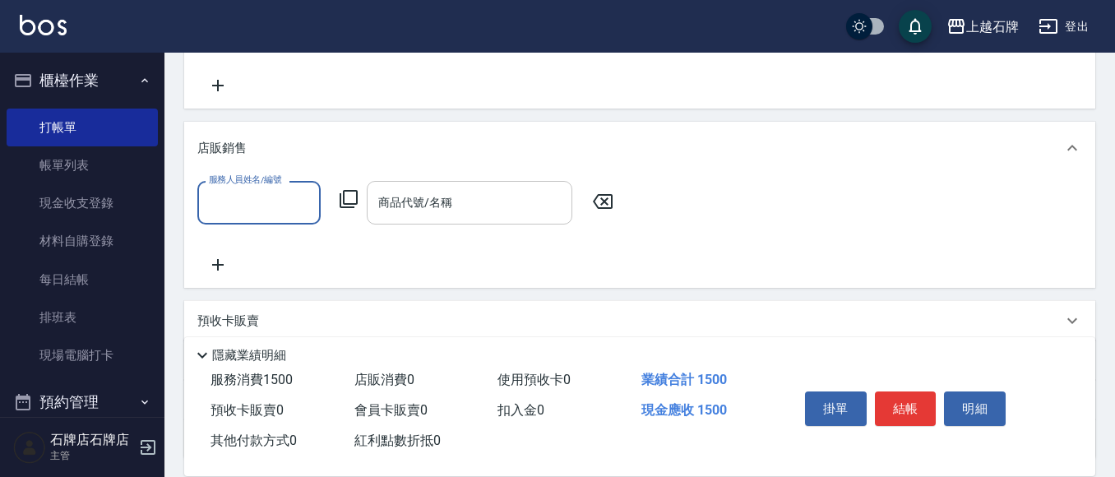
scroll to position [0, 0]
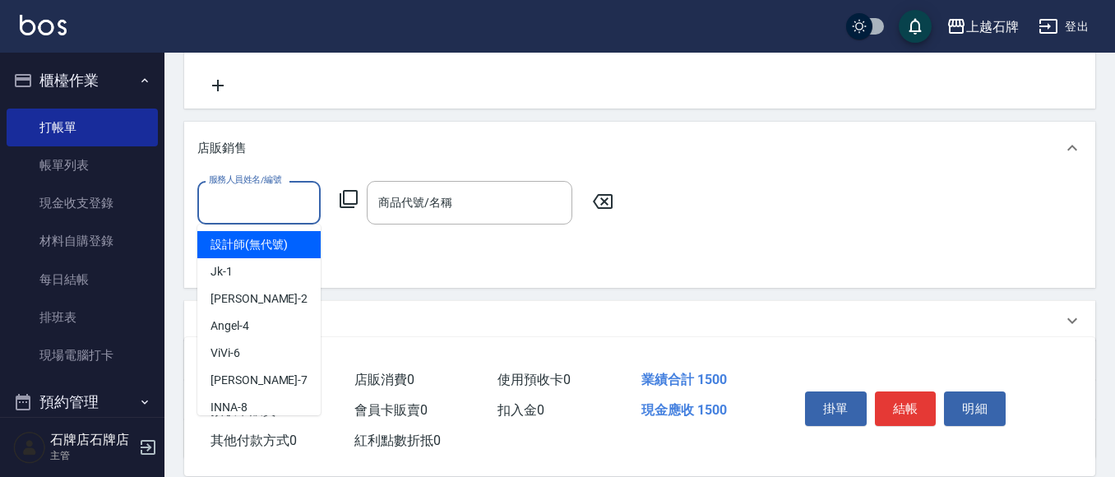
click at [288, 204] on input "服務人員姓名/編號" at bounding box center [259, 202] width 109 height 29
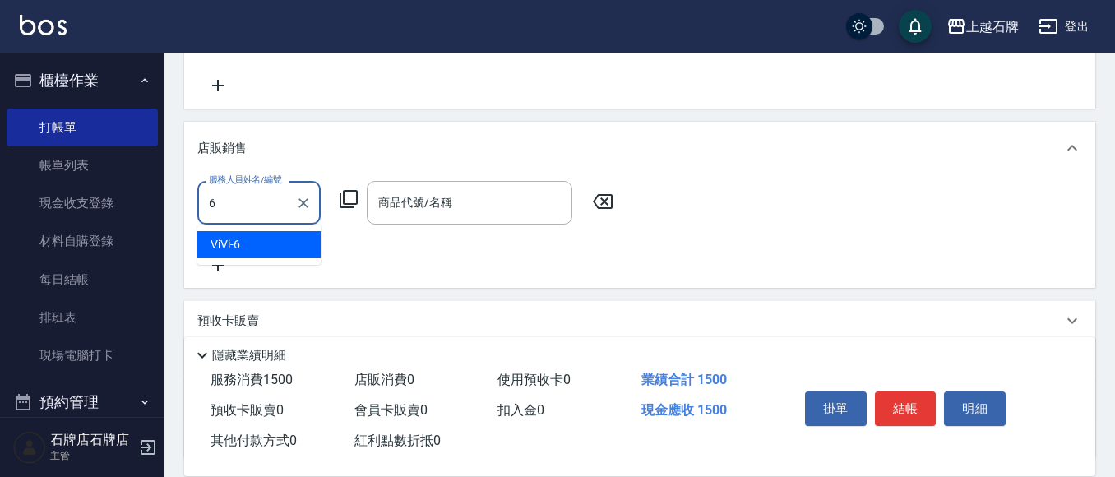
type input "ViVi-6"
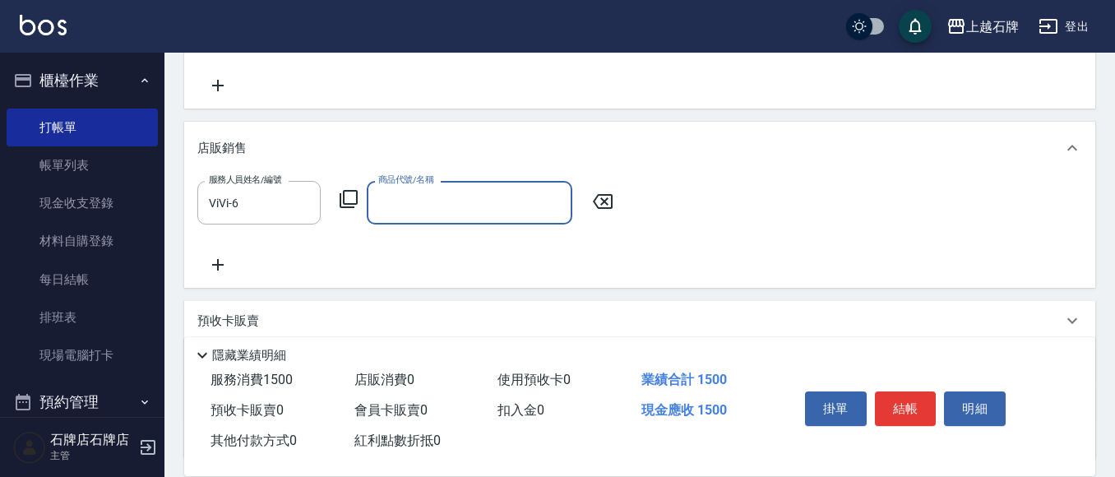
click at [361, 204] on div "服務人員姓名/編號 ViVi-6 服務人員姓名/編號 商品代號/名稱 商品代號/名稱" at bounding box center [410, 203] width 426 height 44
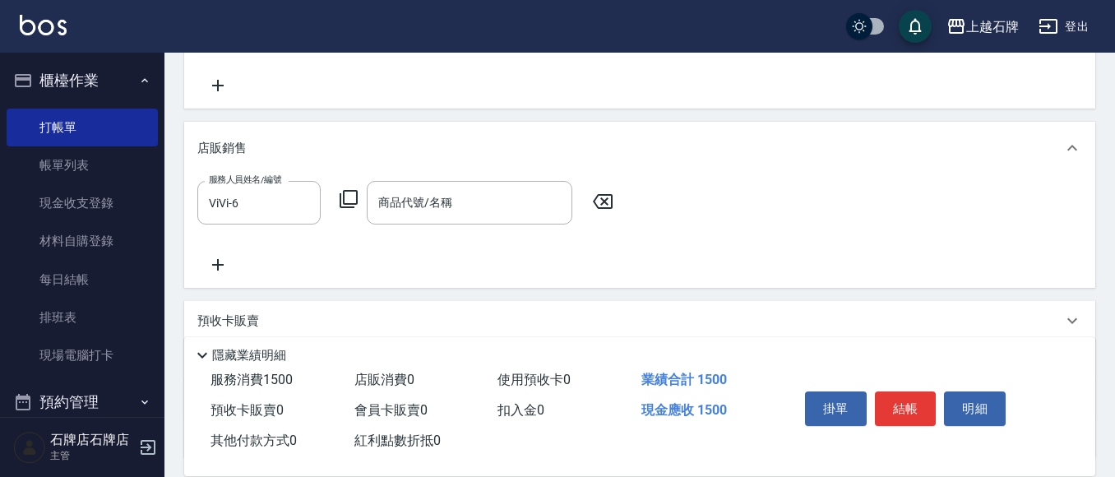
click at [344, 201] on icon at bounding box center [349, 199] width 18 height 18
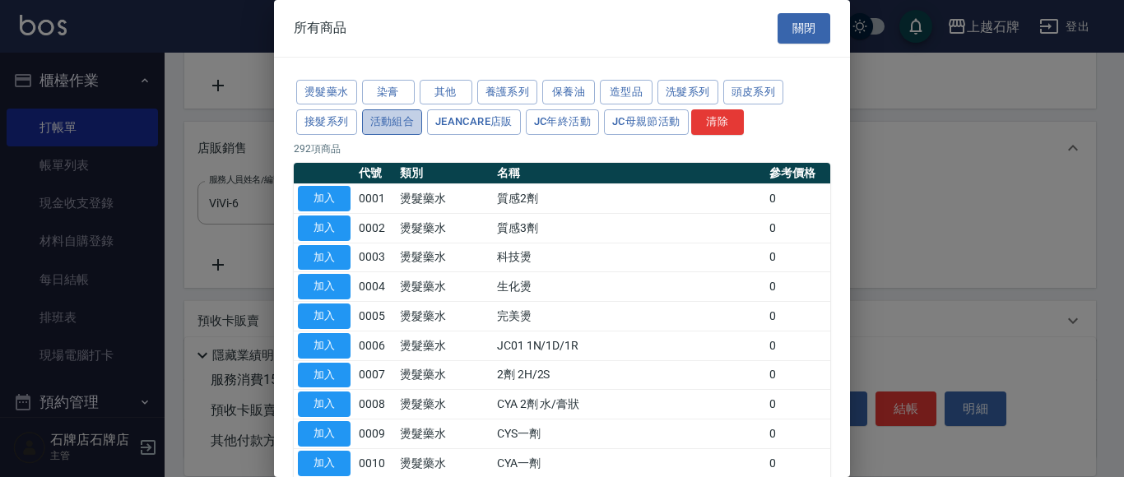
click at [387, 127] on button "活動組合" at bounding box center [392, 121] width 61 height 25
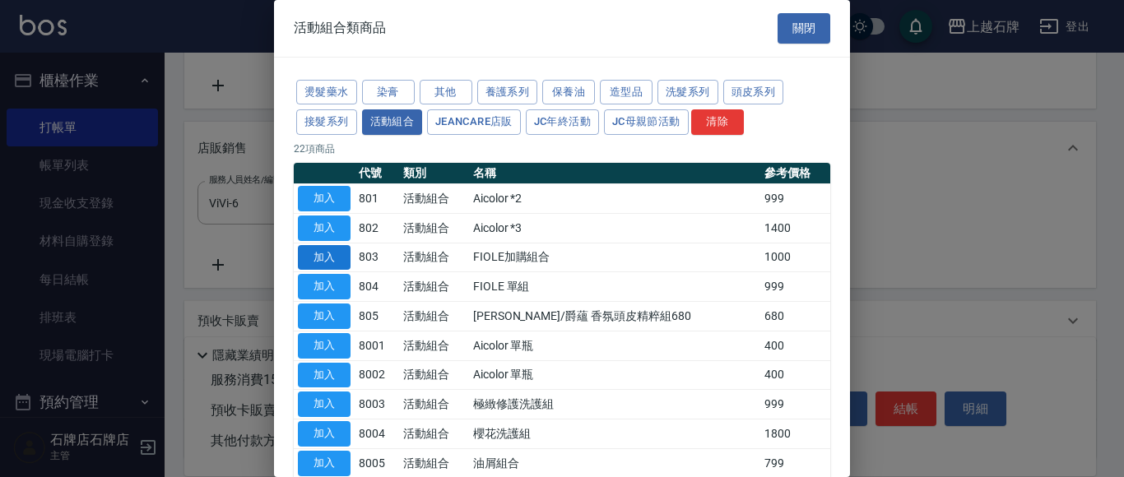
click at [322, 250] on button "加入" at bounding box center [324, 257] width 53 height 25
type input "FIOLE加購組合"
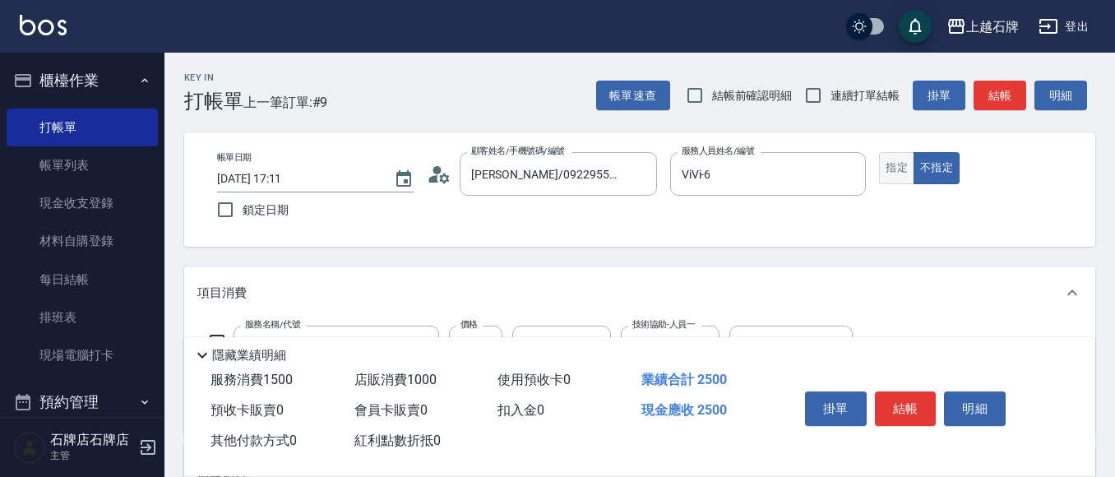
click at [901, 176] on button "指定" at bounding box center [896, 168] width 35 height 32
click at [1007, 97] on button "結帳" at bounding box center [1000, 96] width 53 height 30
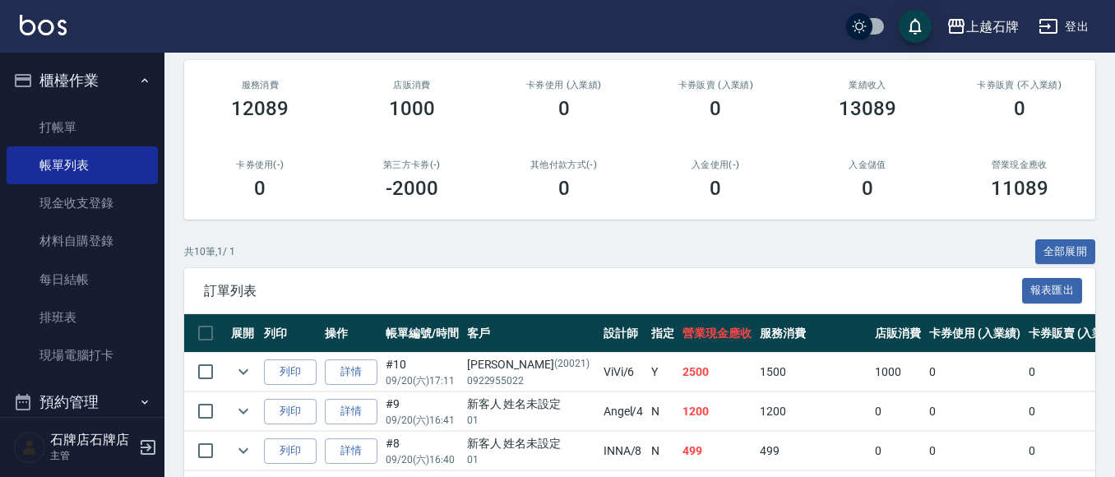
scroll to position [247, 0]
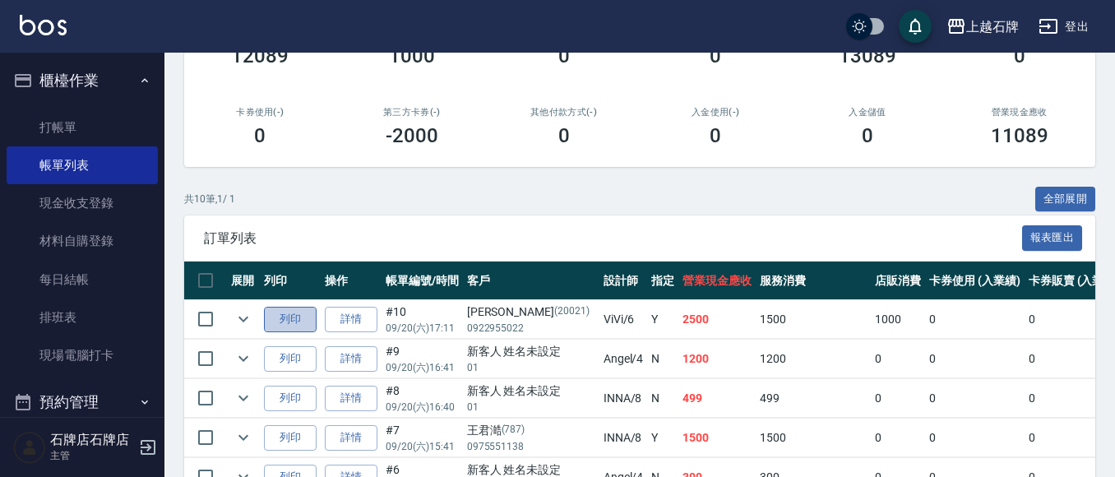
click at [296, 322] on button "列印" at bounding box center [290, 319] width 53 height 25
click at [362, 359] on link "詳情" at bounding box center [351, 358] width 53 height 25
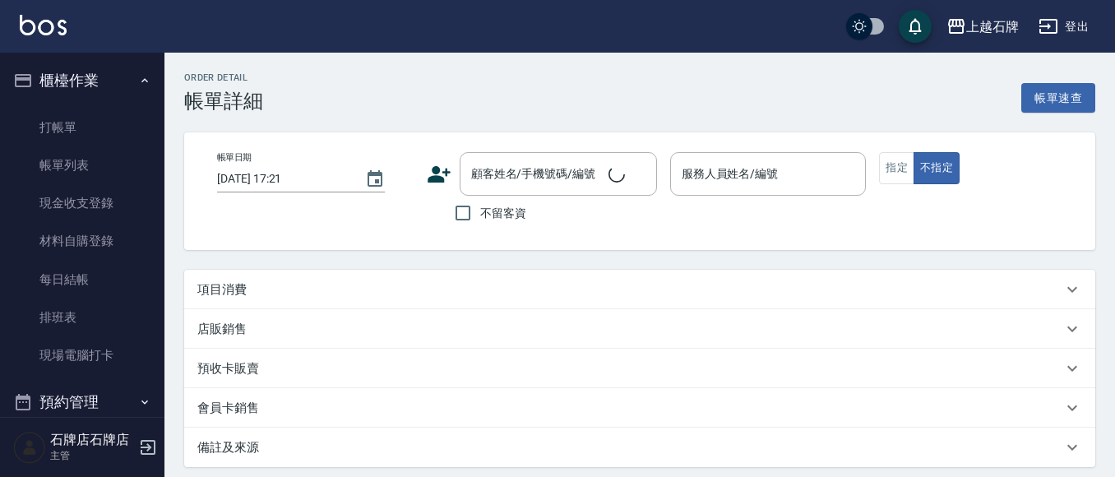
type input "[DATE] 16:41"
type input "[PERSON_NAME]-4"
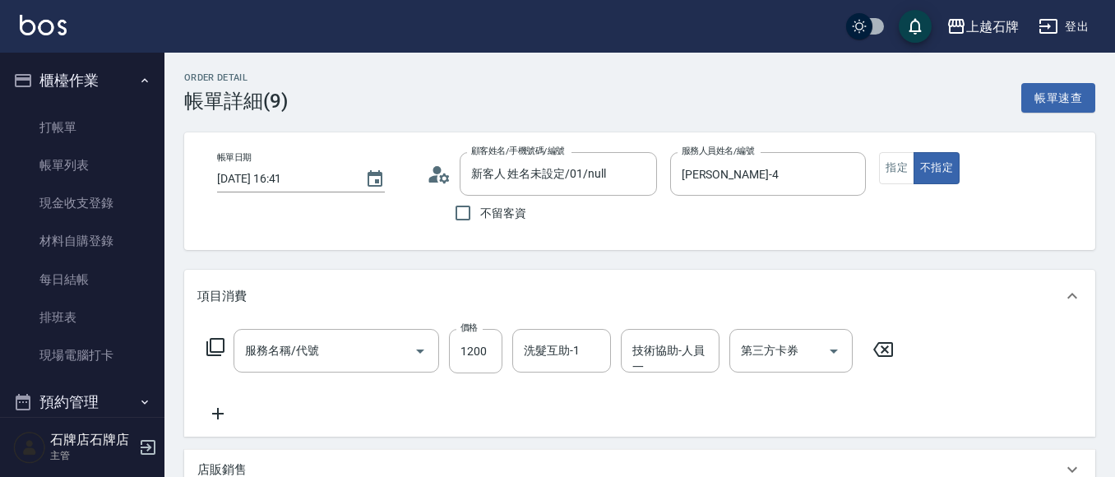
type input "新客人 姓名未設定/01/null"
type input "結構護髮(505)"
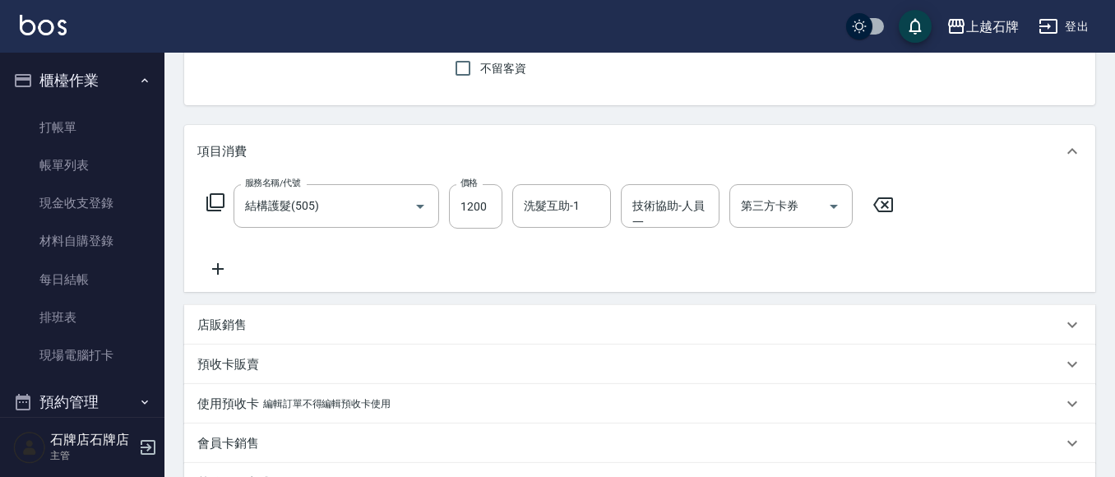
scroll to position [165, 0]
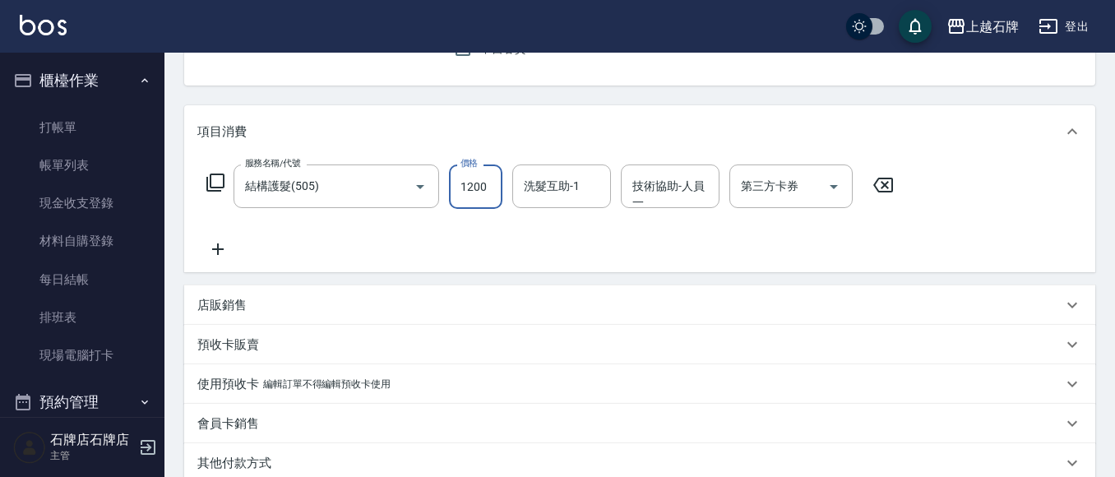
drag, startPoint x: 489, startPoint y: 183, endPoint x: 498, endPoint y: 184, distance: 8.4
click at [489, 183] on input "1200" at bounding box center [475, 187] width 53 height 44
type input "800"
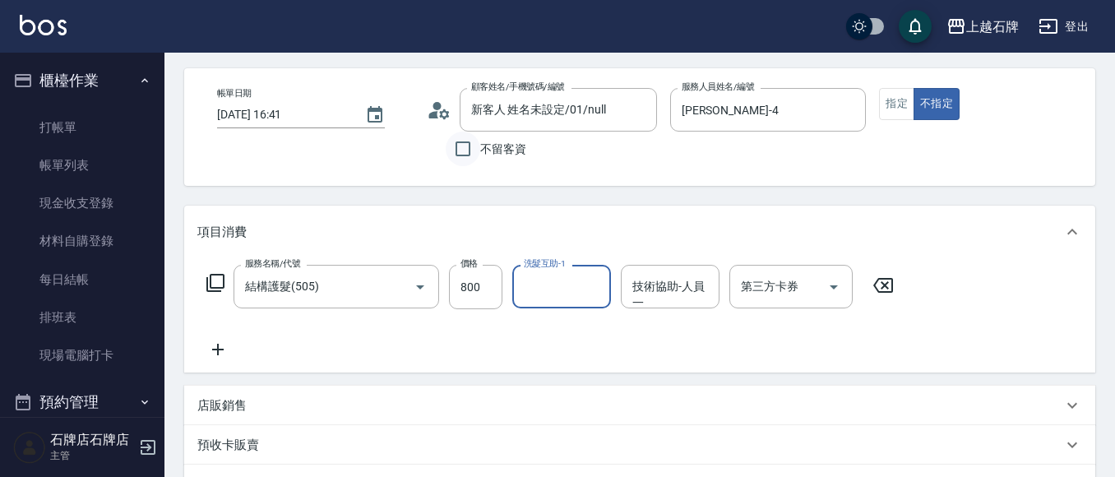
scroll to position [0, 0]
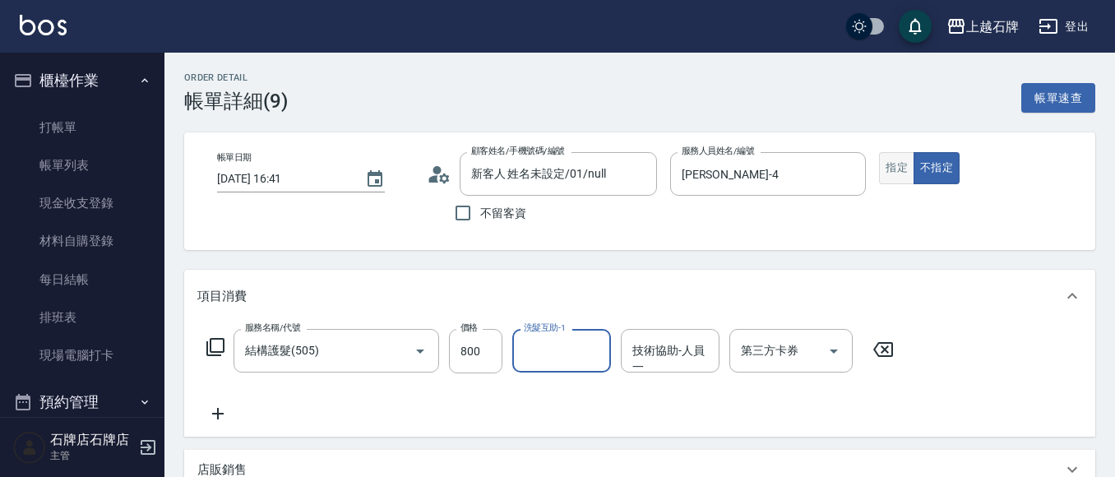
click at [897, 157] on button "指定" at bounding box center [896, 168] width 35 height 32
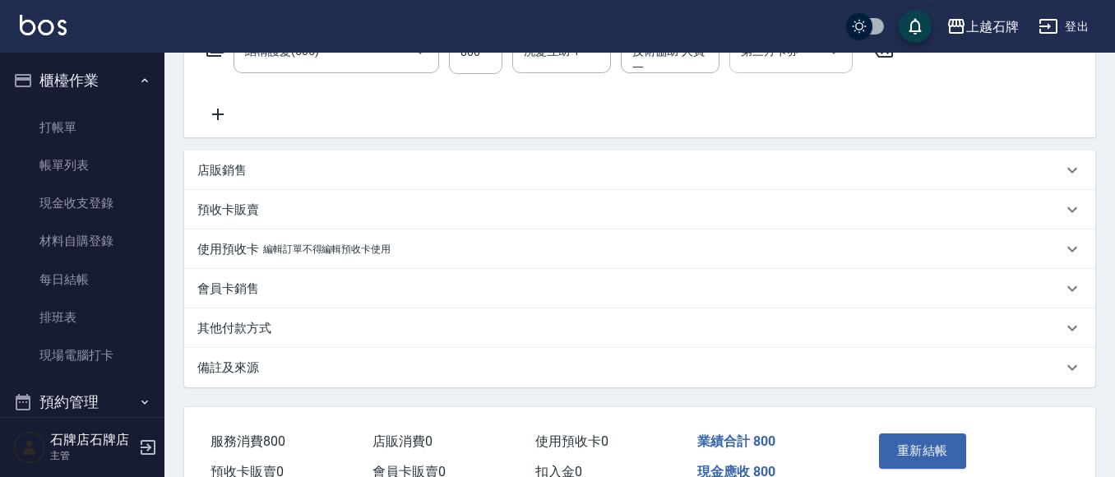
scroll to position [329, 0]
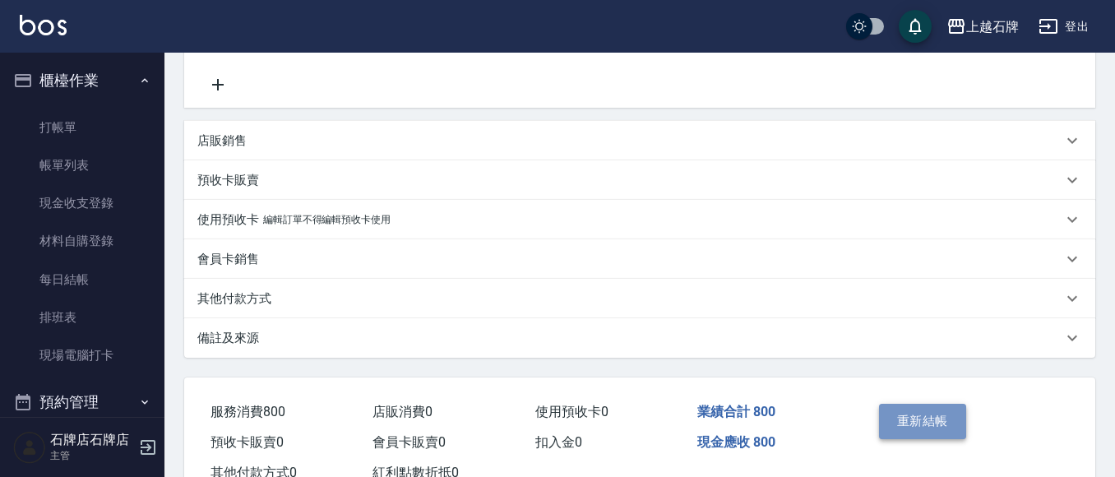
click at [939, 419] on button "重新結帳" at bounding box center [922, 421] width 87 height 35
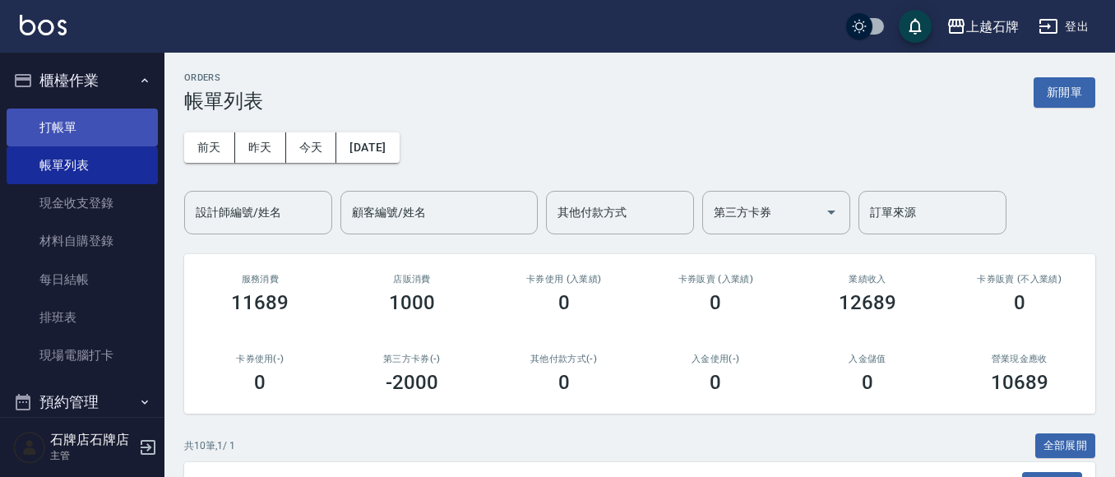
click at [103, 119] on link "打帳單" at bounding box center [82, 128] width 151 height 38
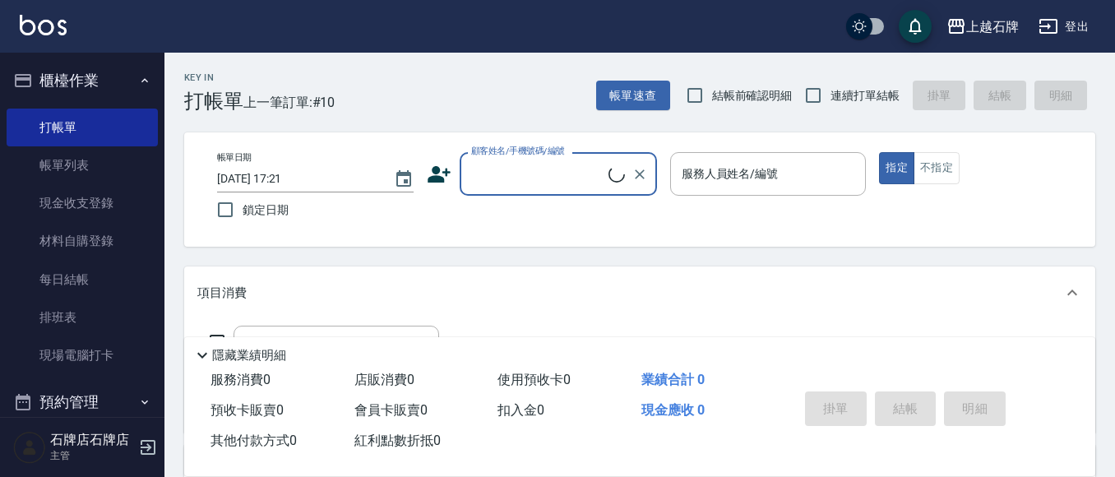
click at [541, 186] on input "顧客姓名/手機號碼/編號" at bounding box center [537, 174] width 141 height 29
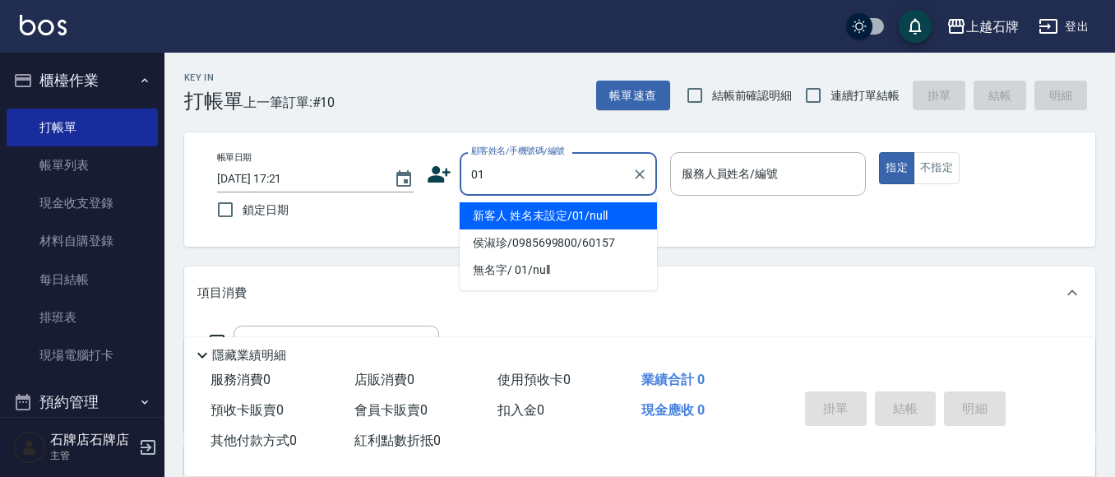
type input "新客人 姓名未設定/01/null"
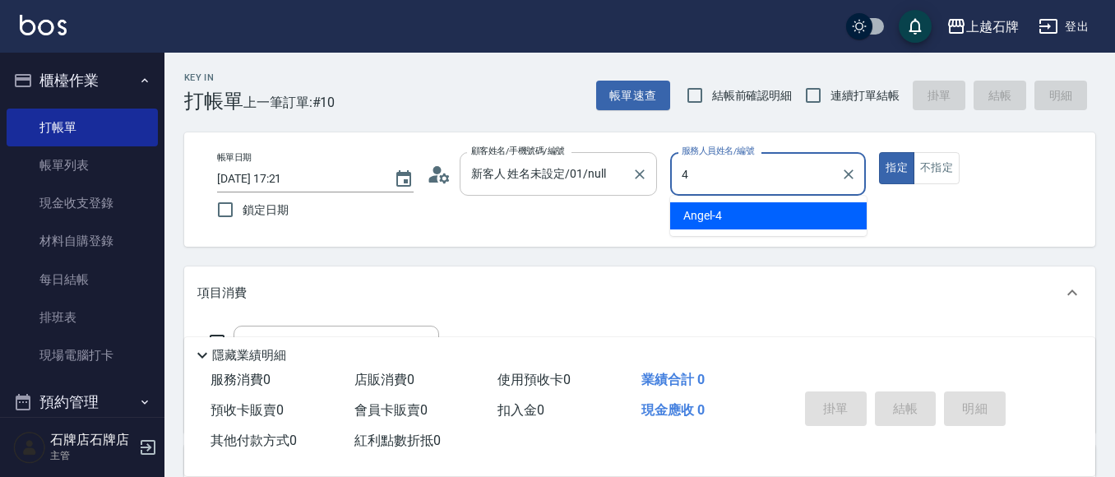
type input "[PERSON_NAME]-4"
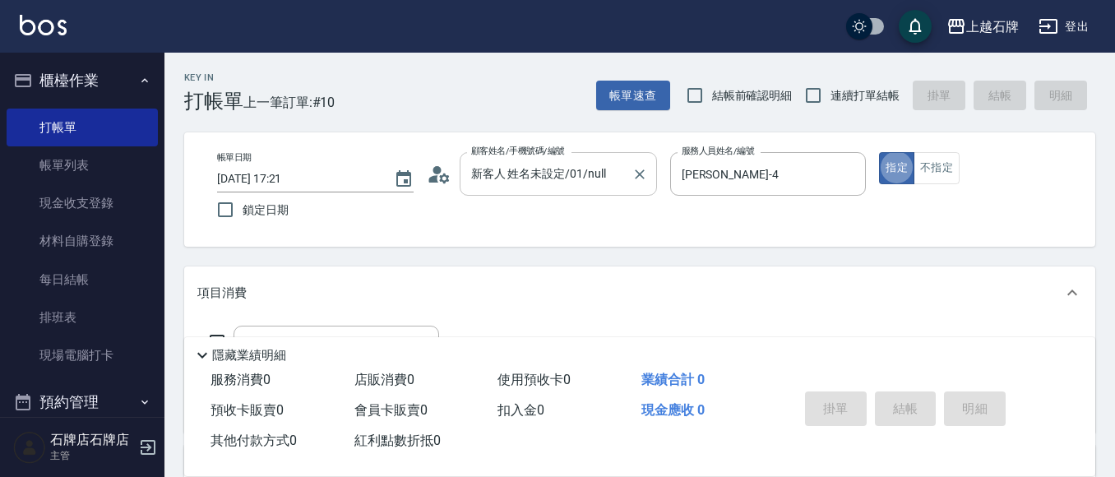
type button "true"
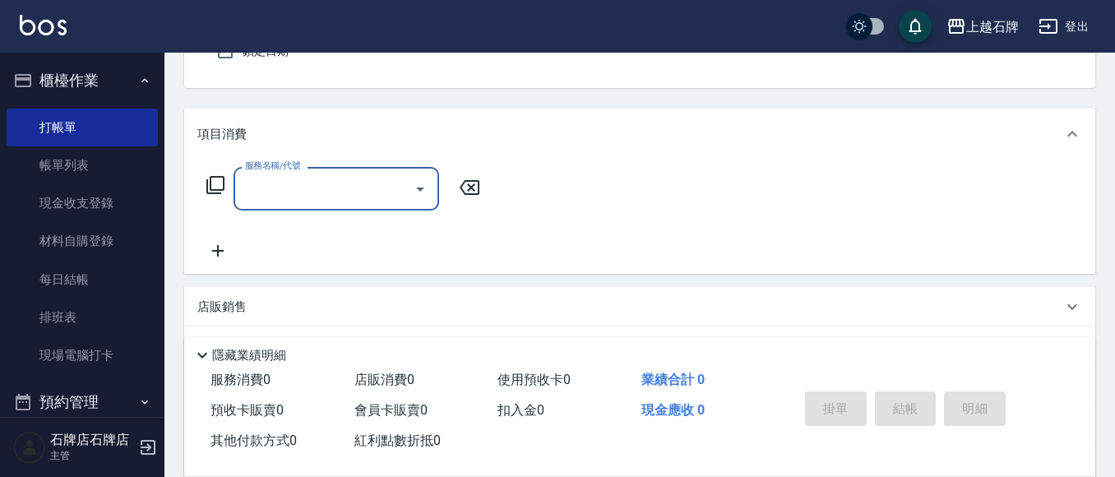
scroll to position [165, 0]
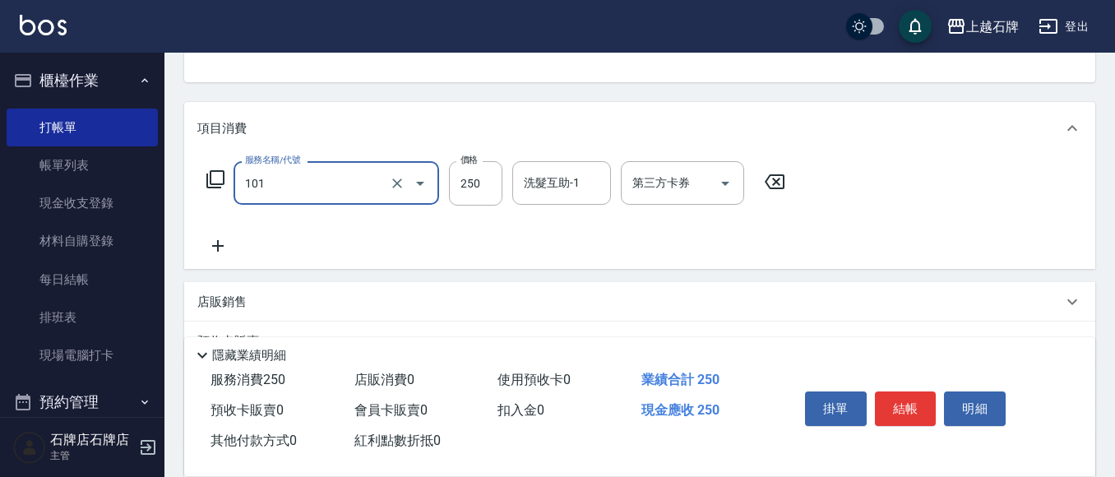
type input "洗髮(101)"
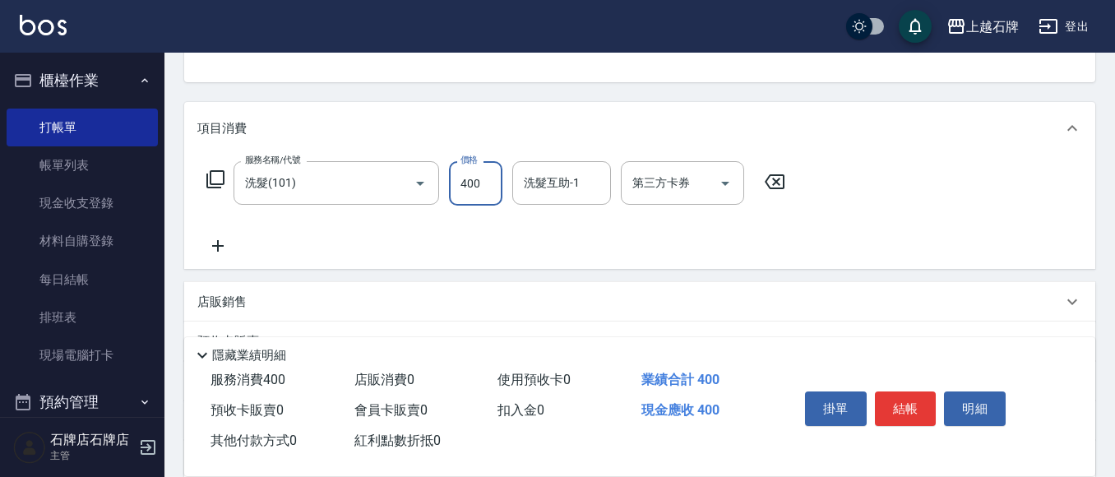
type input "400"
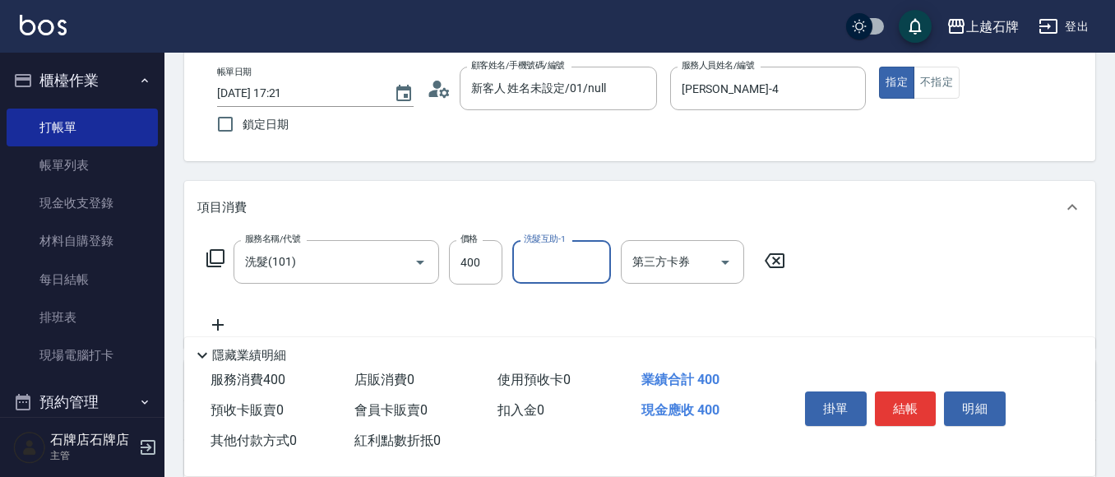
scroll to position [0, 0]
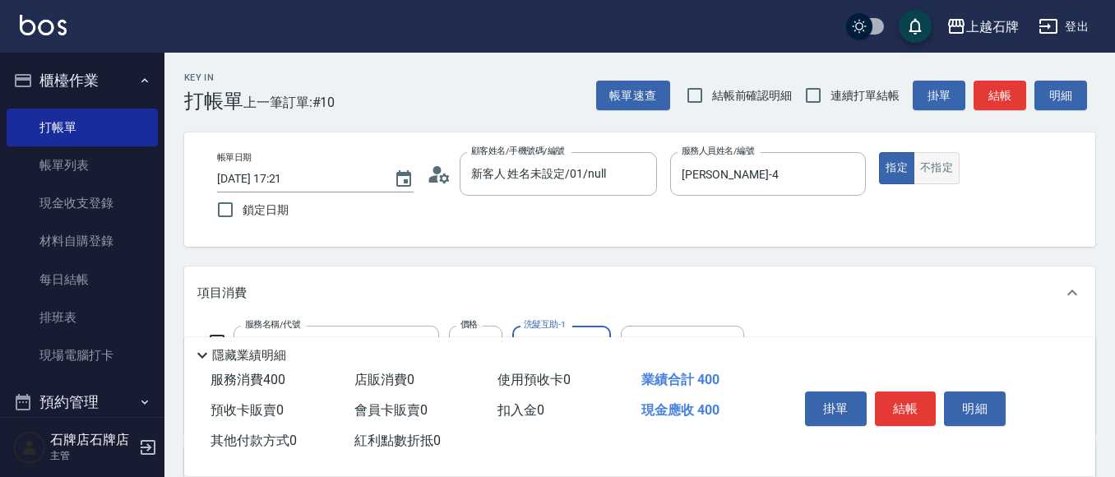
click at [952, 155] on button "不指定" at bounding box center [937, 168] width 46 height 32
click at [991, 64] on div "Key In 打帳單 上一筆訂單:#10 帳單速查 結帳前確認明細 連續打單結帳 掛單 結帳 明細" at bounding box center [630, 83] width 931 height 60
click at [1006, 91] on button "結帳" at bounding box center [1000, 96] width 53 height 30
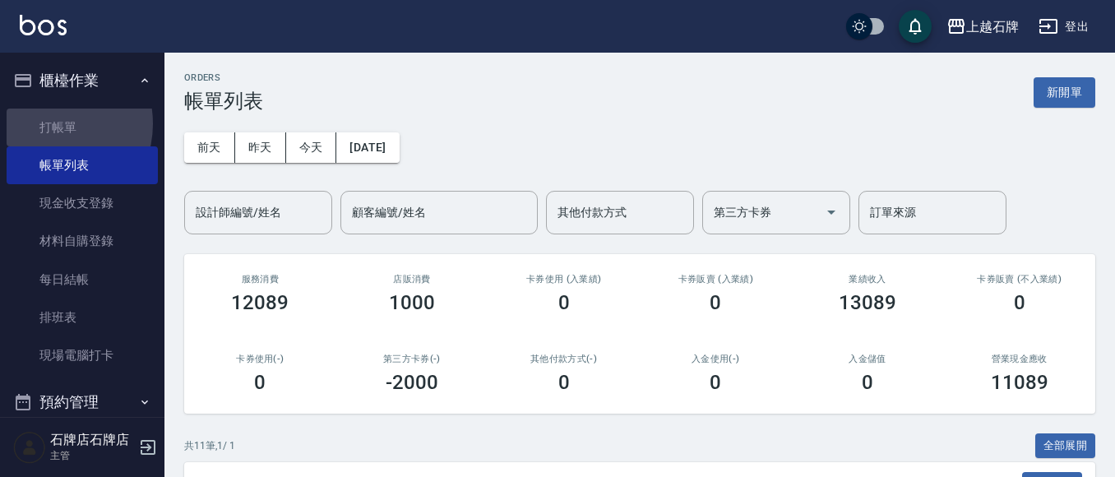
drag, startPoint x: 49, startPoint y: 123, endPoint x: 161, endPoint y: 127, distance: 112.8
click at [49, 123] on link "打帳單" at bounding box center [82, 128] width 151 height 38
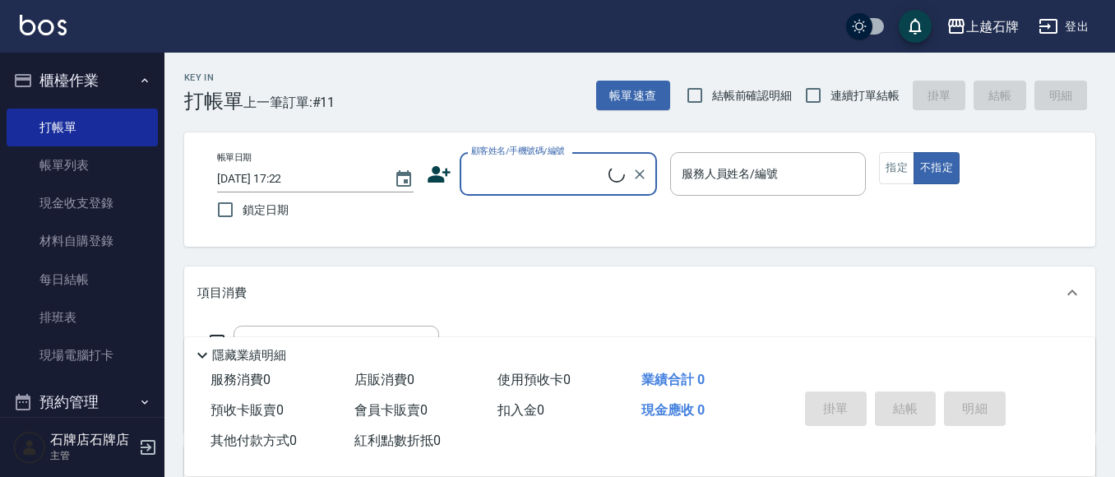
click at [588, 188] on input "顧客姓名/手機號碼/編號" at bounding box center [537, 174] width 141 height 29
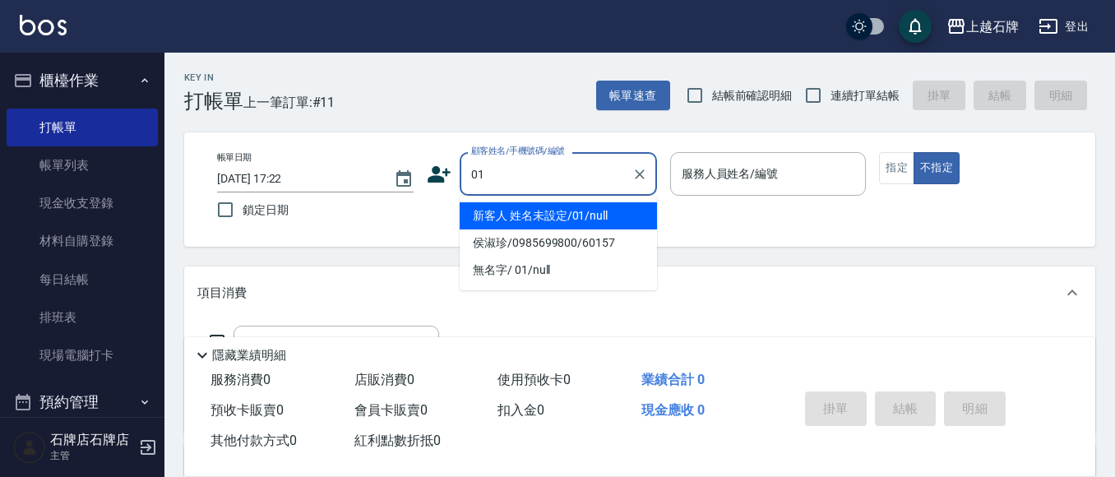
type input "新客人 姓名未設定/01/null"
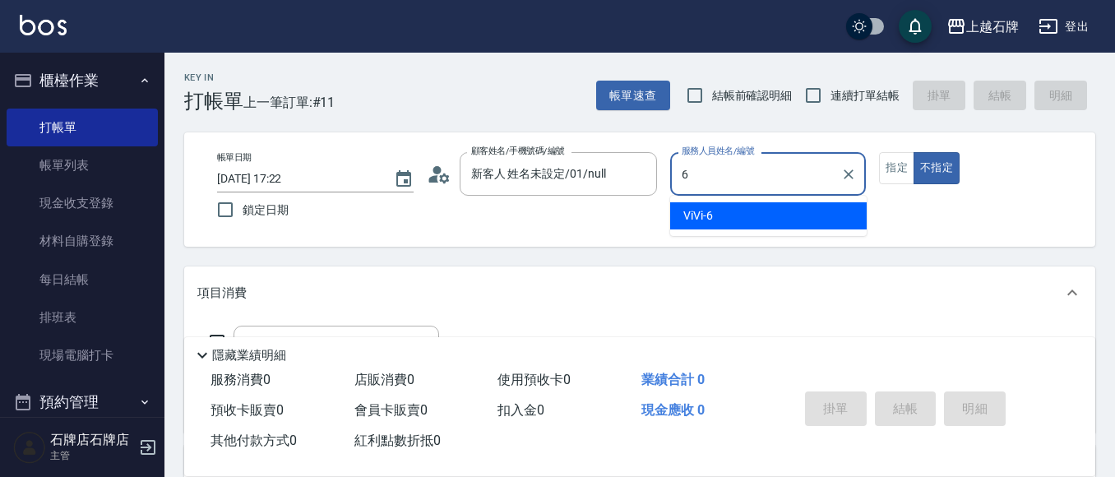
type input "ViVi-6"
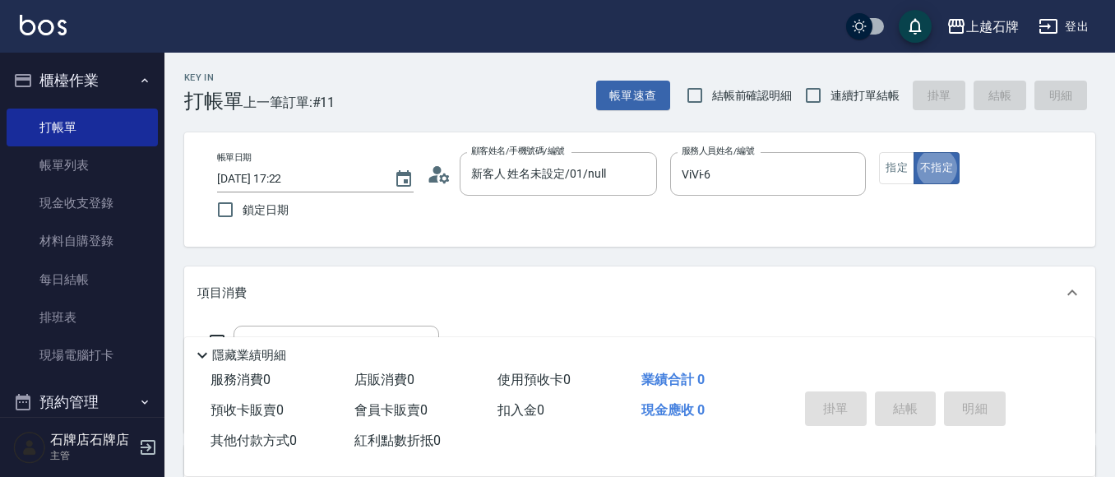
type button "false"
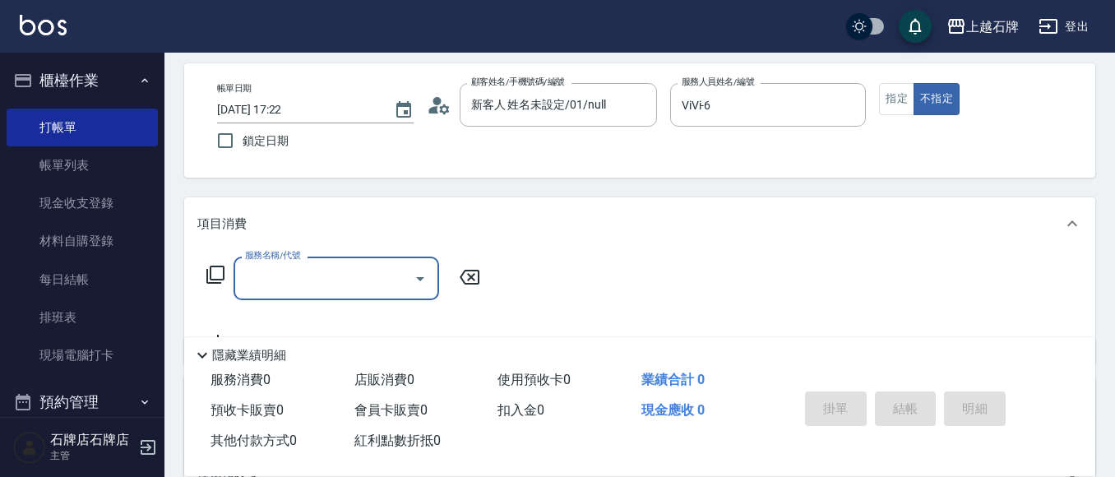
scroll to position [165, 0]
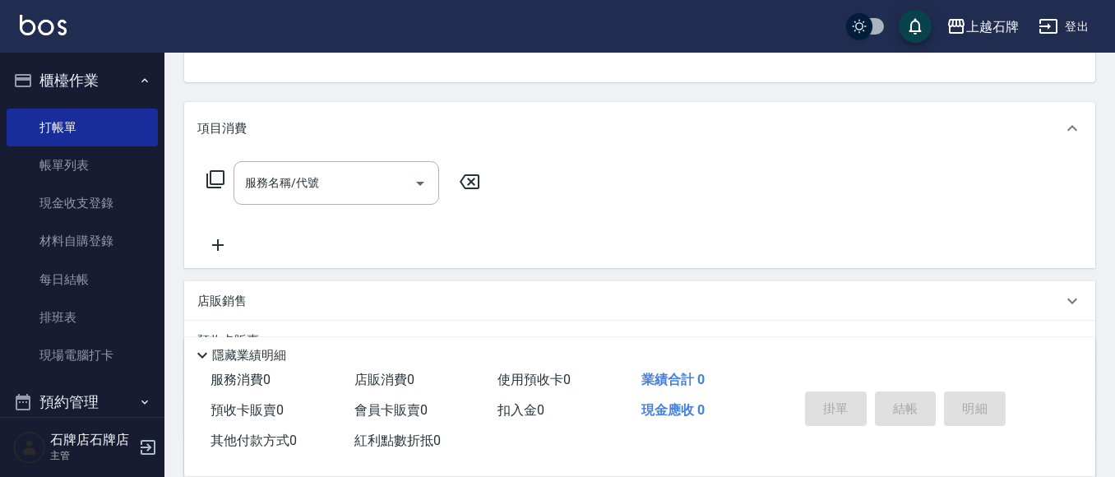
click at [223, 177] on icon at bounding box center [215, 179] width 18 height 18
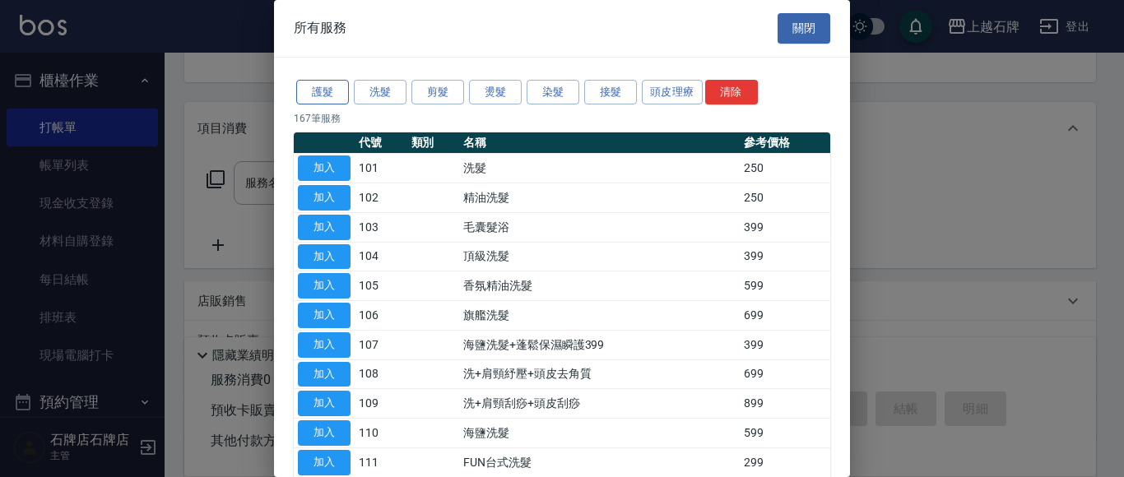
click at [333, 85] on button "護髮" at bounding box center [322, 92] width 53 height 25
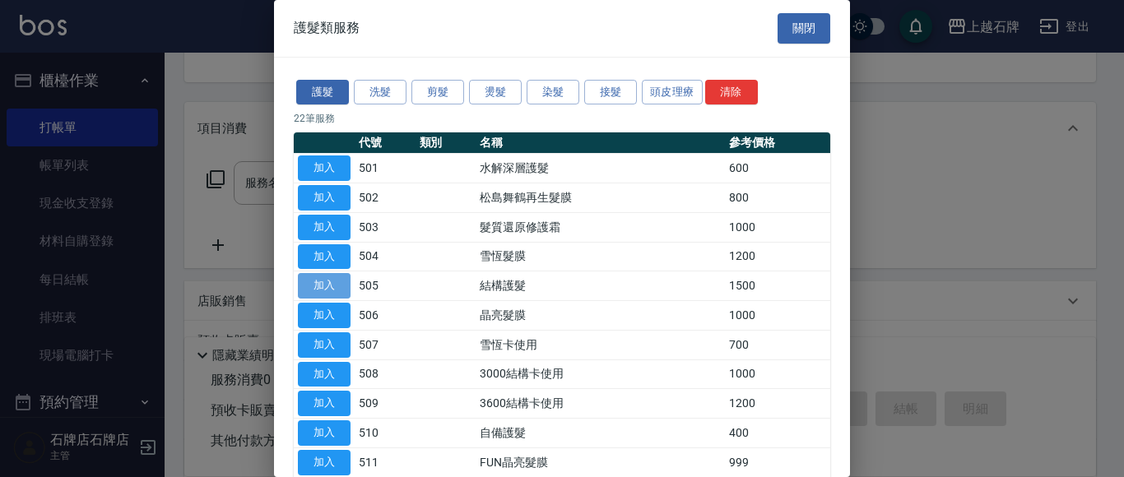
click at [341, 285] on button "加入" at bounding box center [324, 285] width 53 height 25
type input "結構護髮(505)"
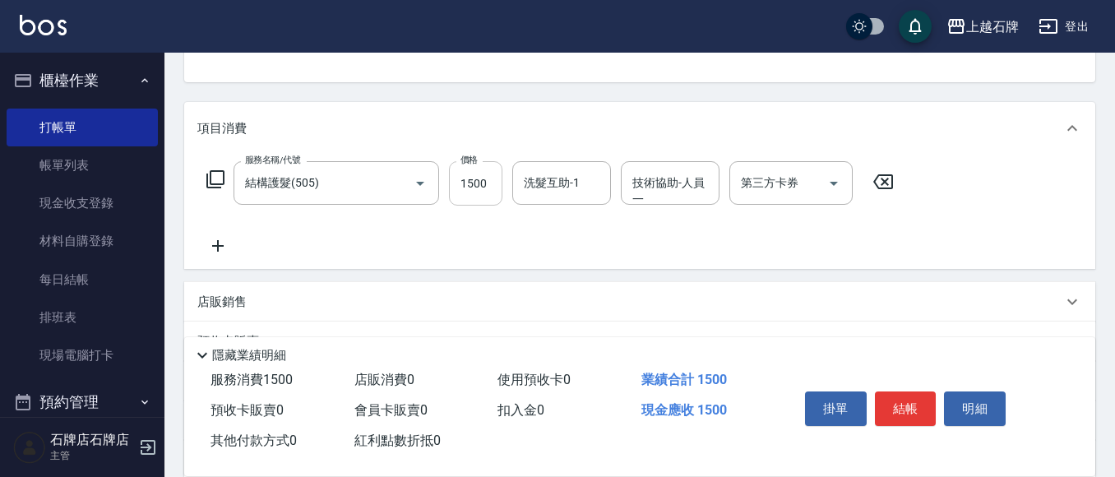
click at [495, 174] on input "1500" at bounding box center [475, 183] width 53 height 44
type input "800"
click at [219, 249] on icon at bounding box center [218, 246] width 12 height 12
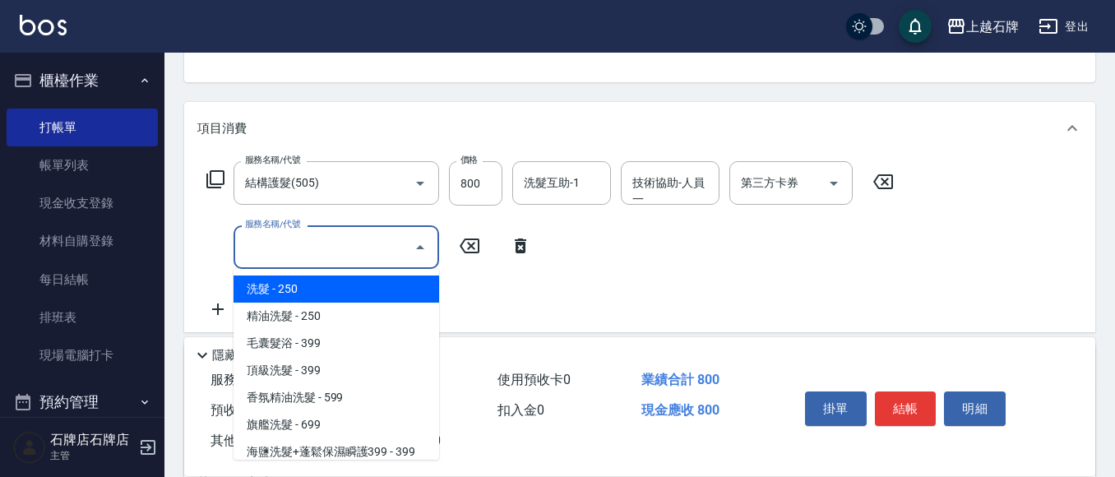
drag, startPoint x: 248, startPoint y: 257, endPoint x: 257, endPoint y: 259, distance: 10.2
click at [249, 257] on input "服務名稱/代號" at bounding box center [324, 247] width 166 height 29
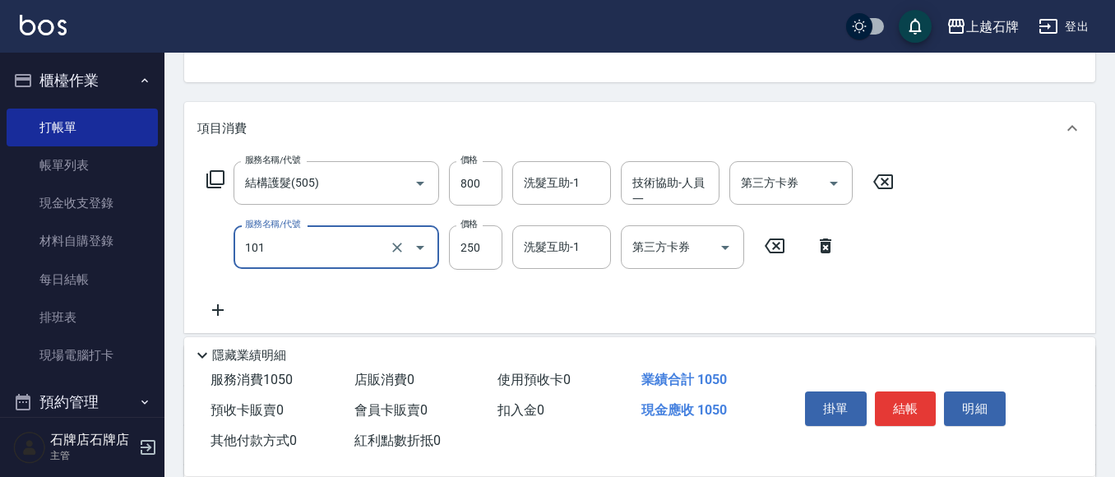
type input "洗髮(101)"
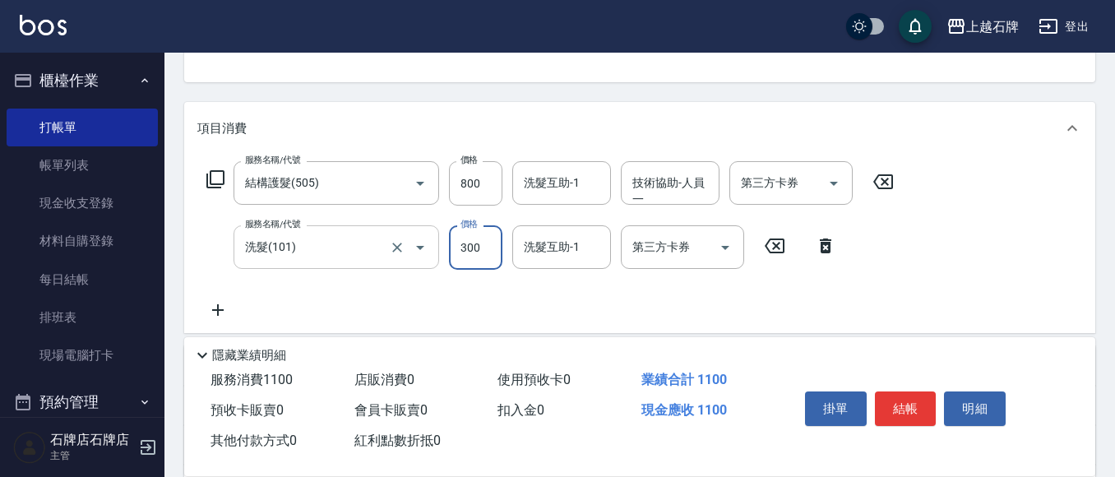
type input "300"
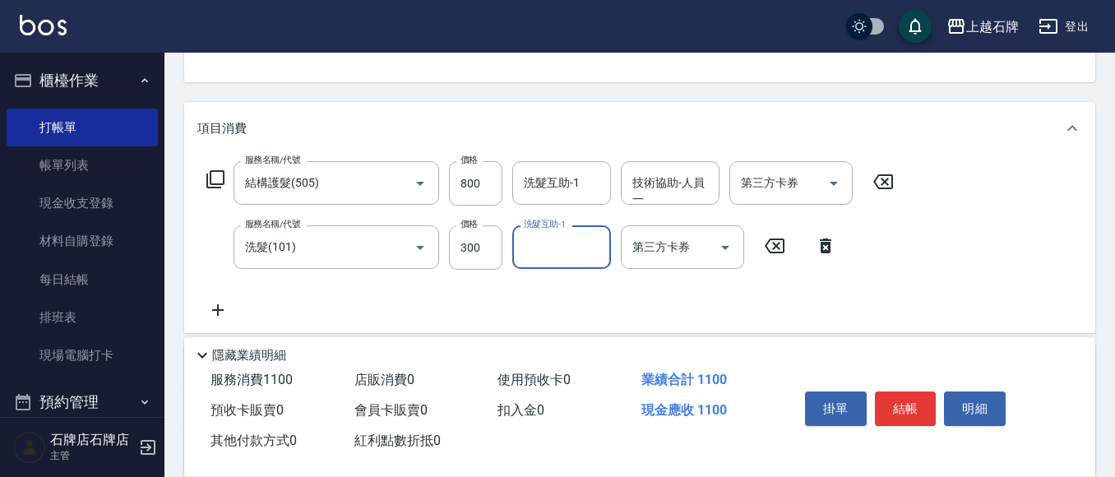
click at [819, 244] on icon at bounding box center [825, 246] width 41 height 20
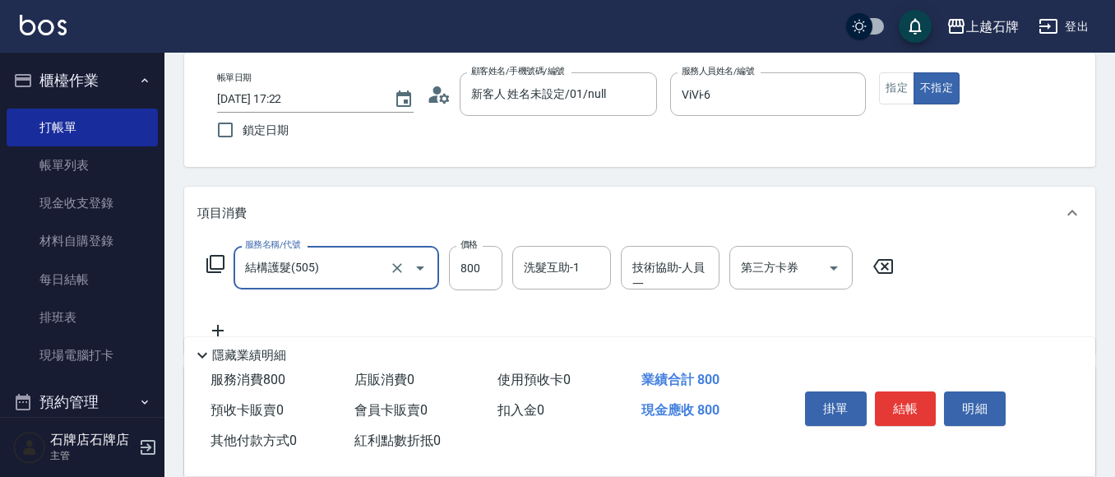
scroll to position [0, 0]
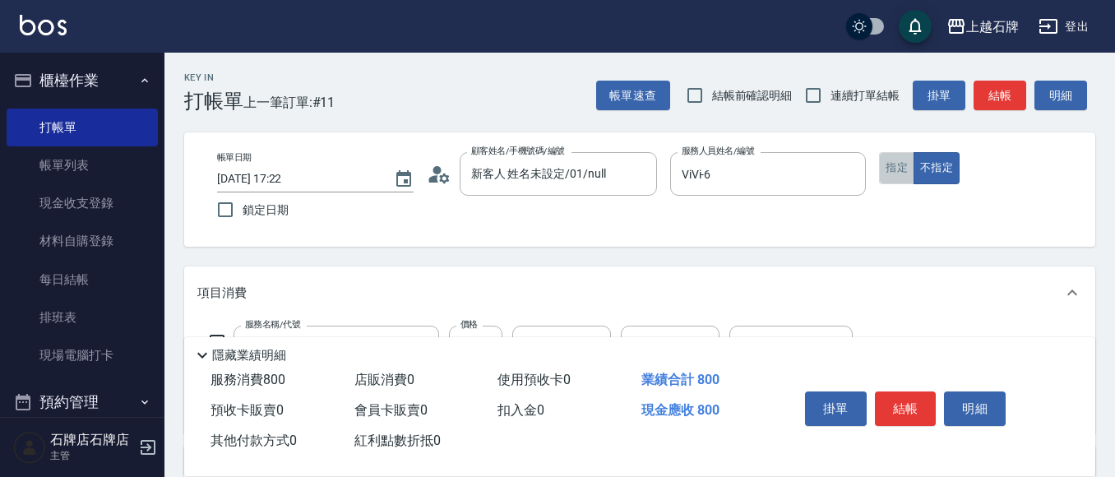
click at [906, 161] on button "指定" at bounding box center [896, 168] width 35 height 32
click at [1016, 82] on button "結帳" at bounding box center [1000, 96] width 53 height 30
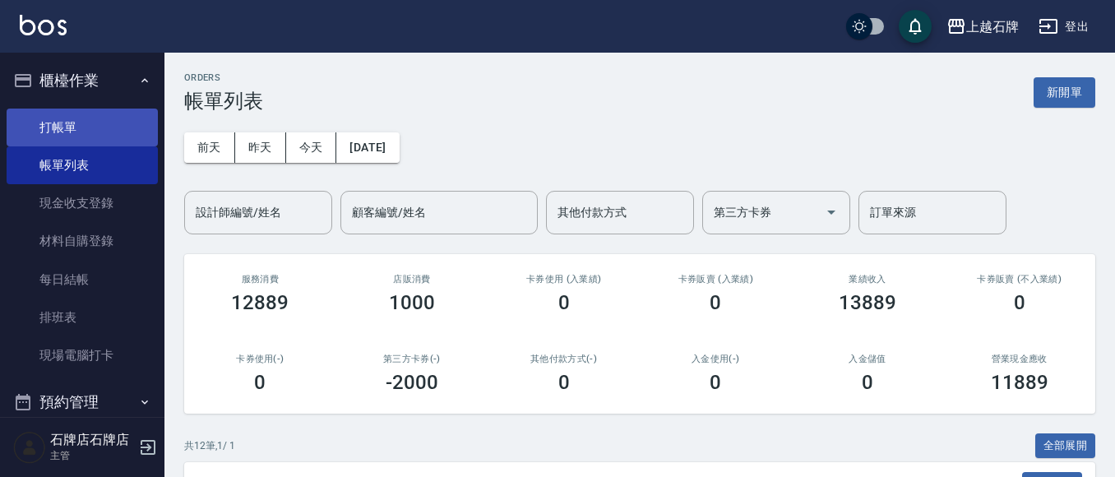
click at [67, 114] on link "打帳單" at bounding box center [82, 128] width 151 height 38
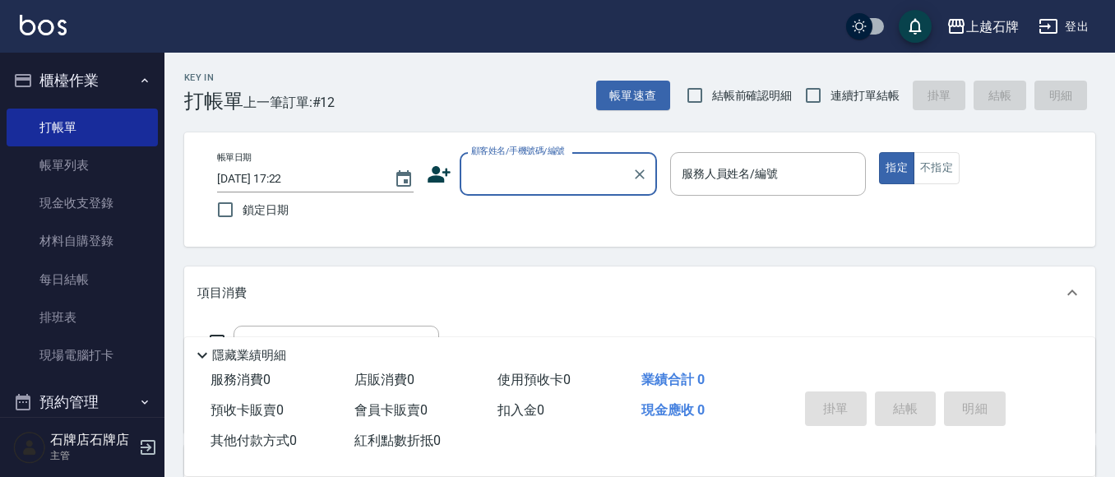
click at [517, 177] on input "顧客姓名/手機號碼/編號" at bounding box center [546, 174] width 158 height 29
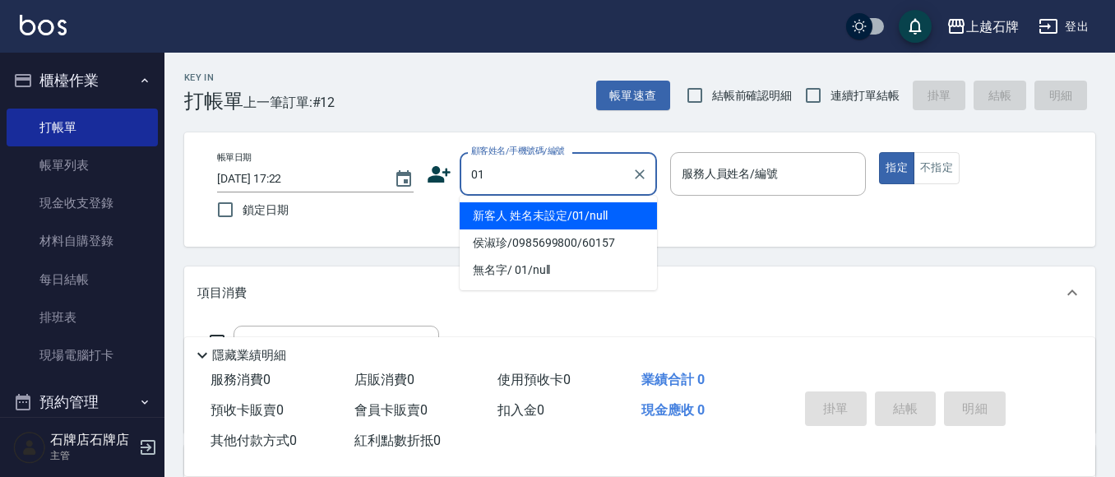
type input "新客人 姓名未設定/01/null"
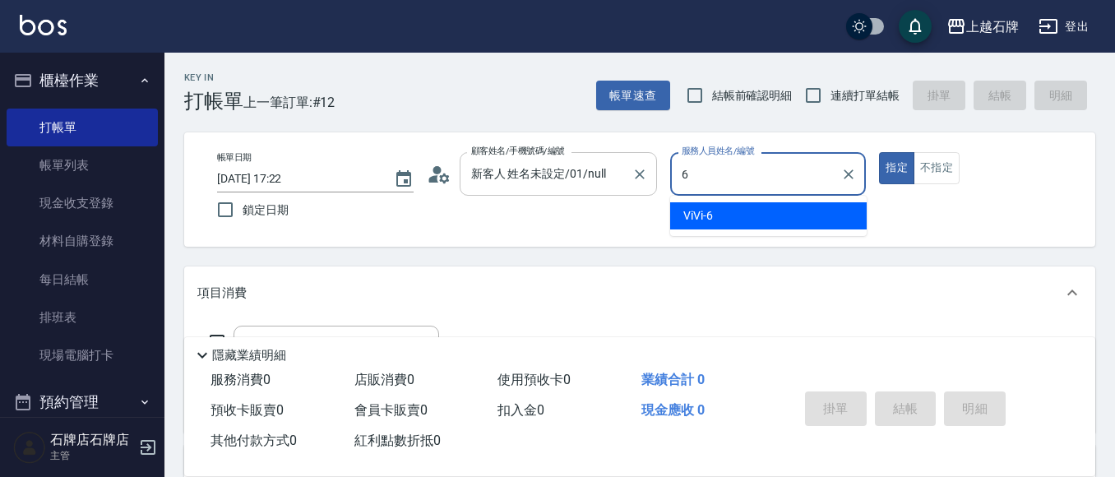
type input "ViVi-6"
type button "true"
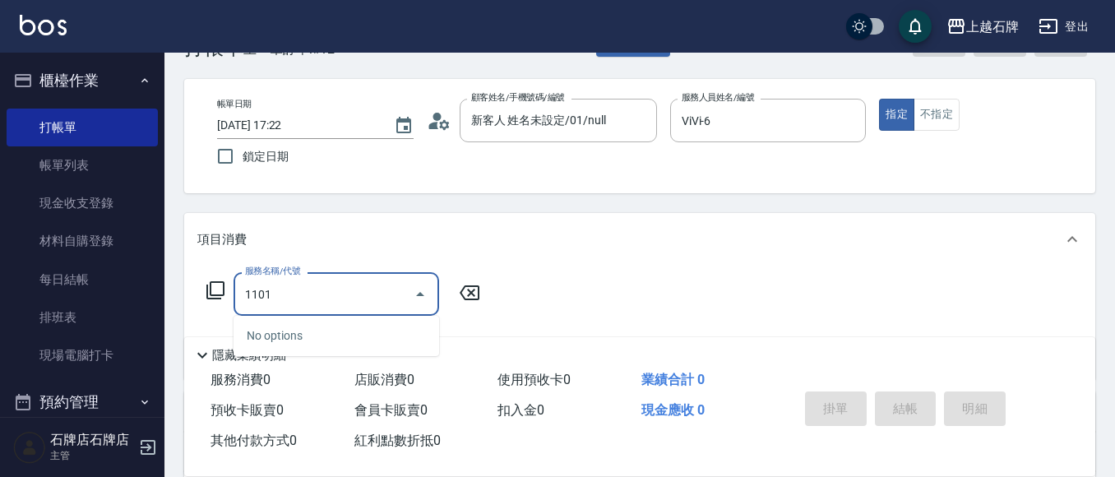
scroll to position [82, 0]
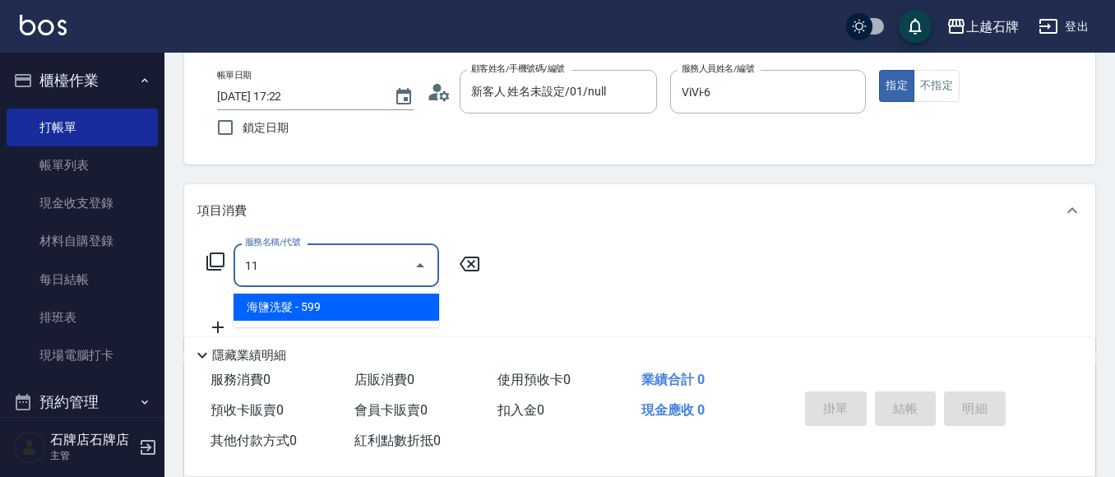
type input "1"
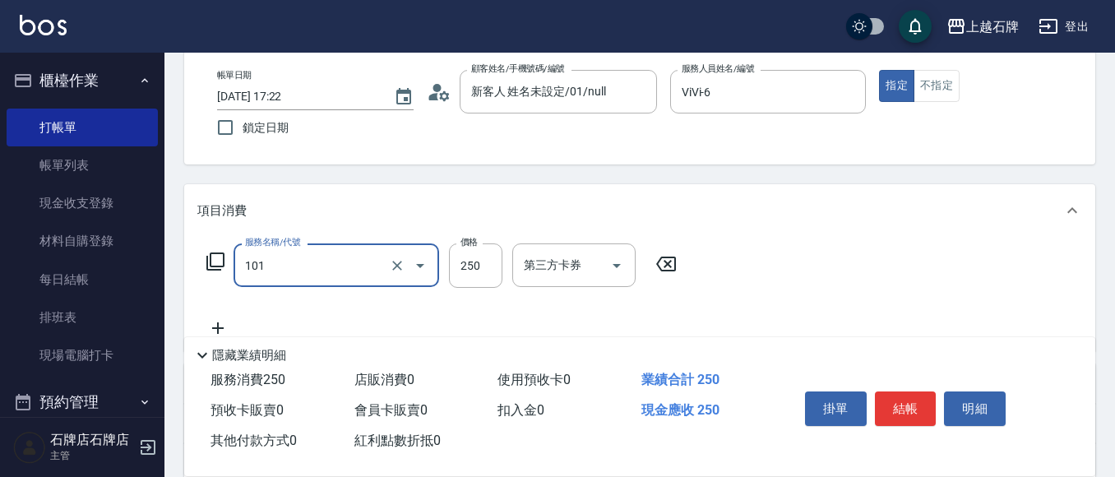
type input "洗髮(101)"
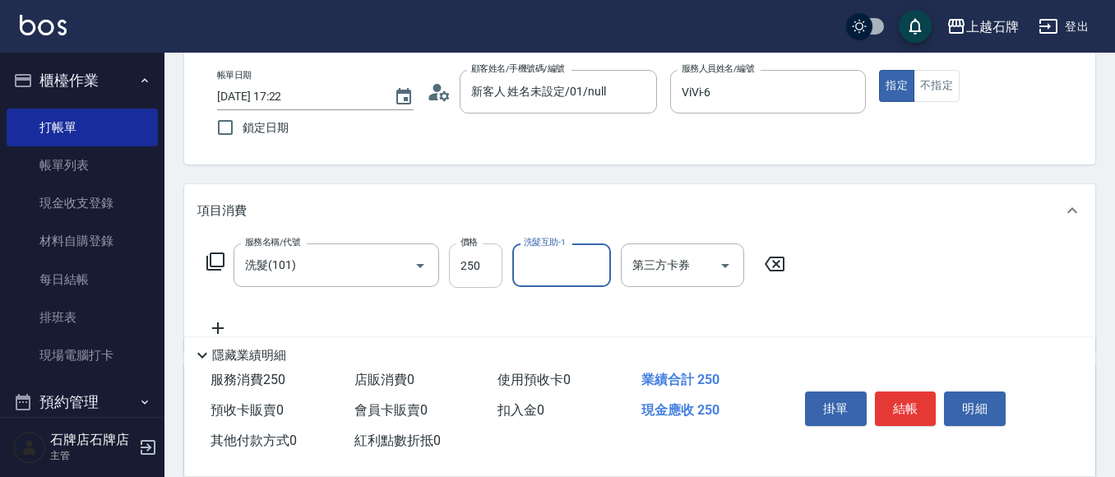
click at [487, 276] on input "250" at bounding box center [475, 265] width 53 height 44
type input "300"
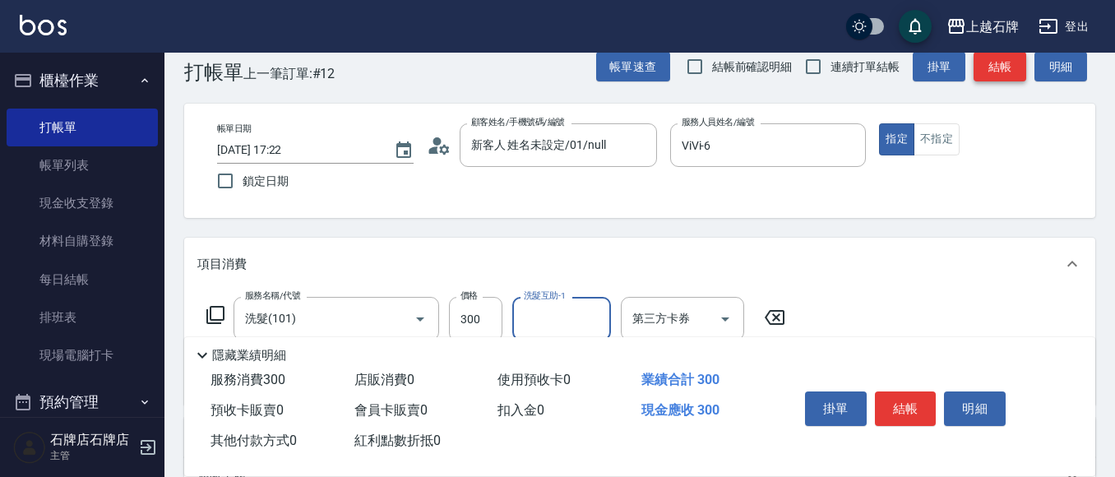
scroll to position [0, 0]
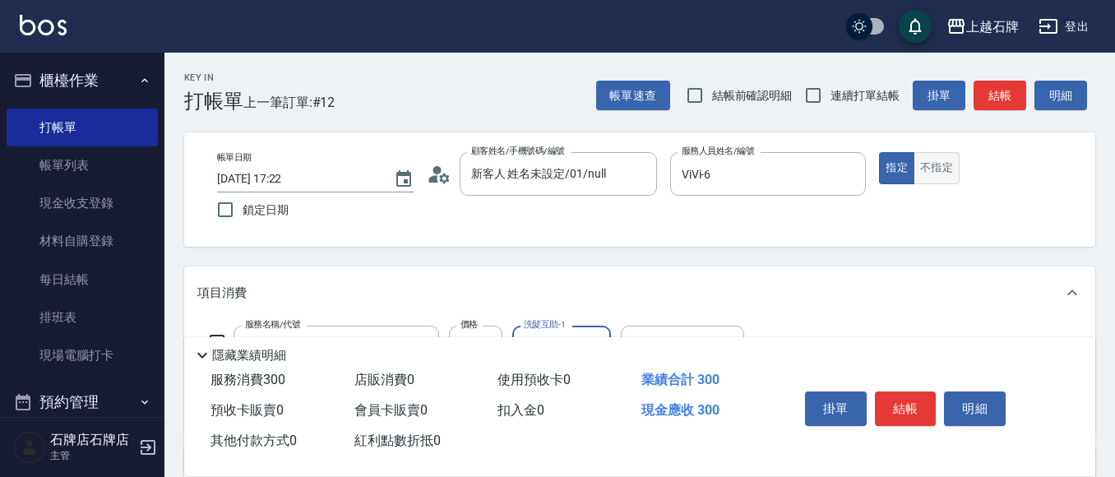
click at [927, 152] on button "不指定" at bounding box center [937, 168] width 46 height 32
click at [998, 88] on button "結帳" at bounding box center [1000, 96] width 53 height 30
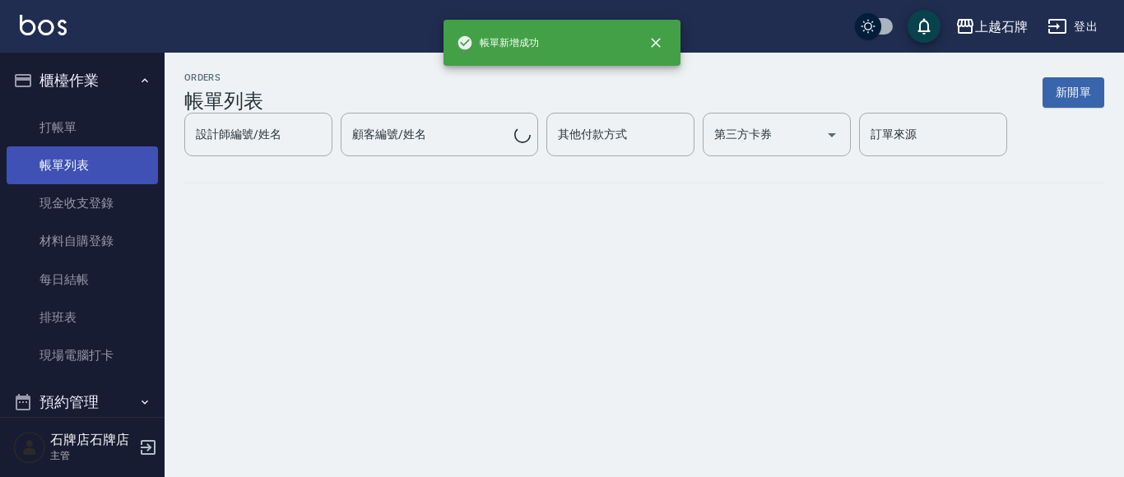
click at [107, 172] on link "帳單列表" at bounding box center [82, 165] width 151 height 38
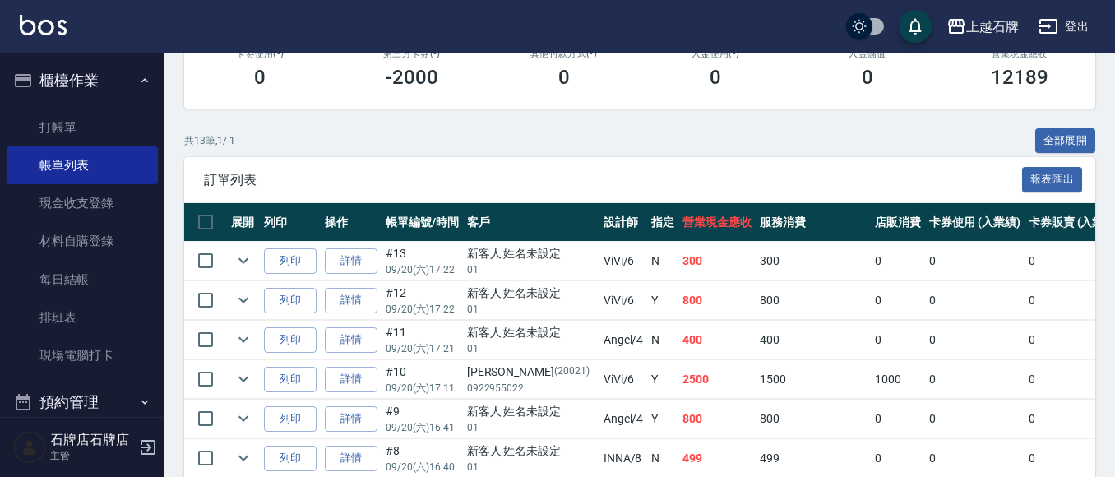
scroll to position [329, 0]
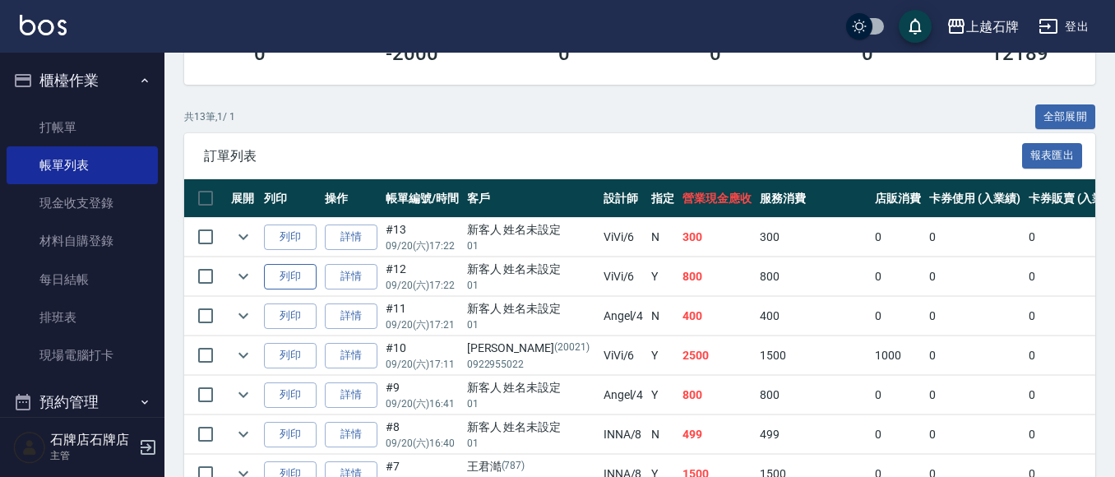
click at [296, 274] on button "列印" at bounding box center [290, 276] width 53 height 25
click at [316, 235] on button "列印" at bounding box center [290, 237] width 53 height 25
click at [22, 113] on link "打帳單" at bounding box center [82, 128] width 151 height 38
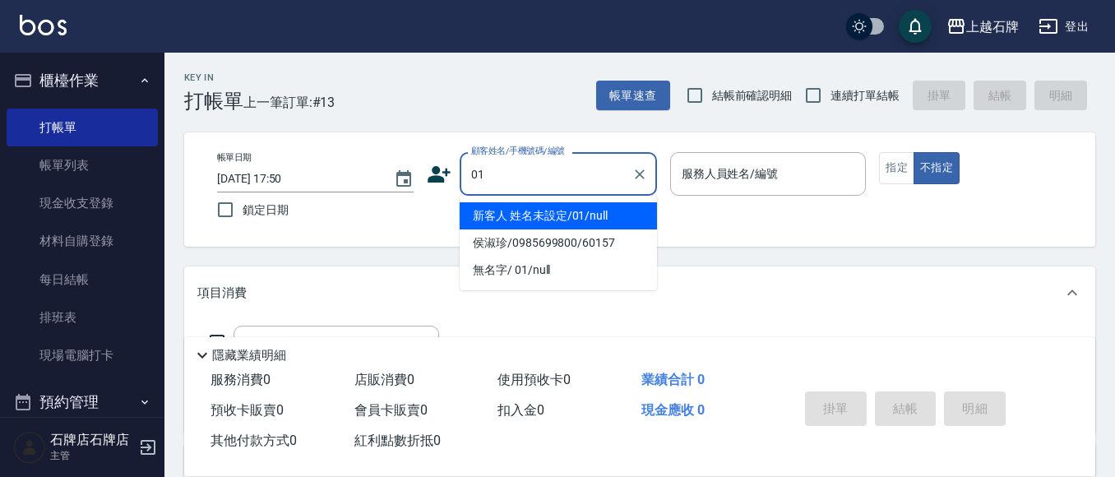
type input "新客人 姓名未設定/01/null"
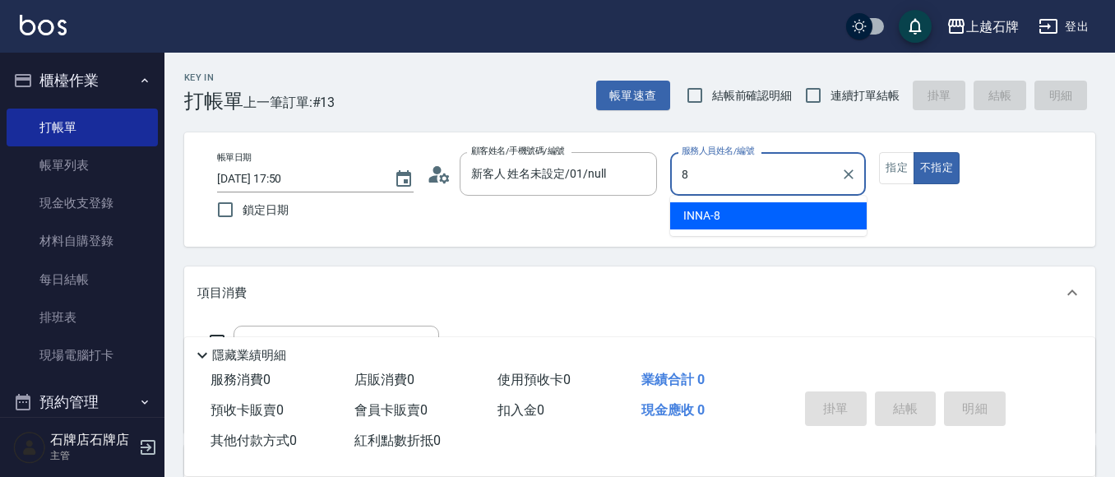
type input "INNA-8"
type button "false"
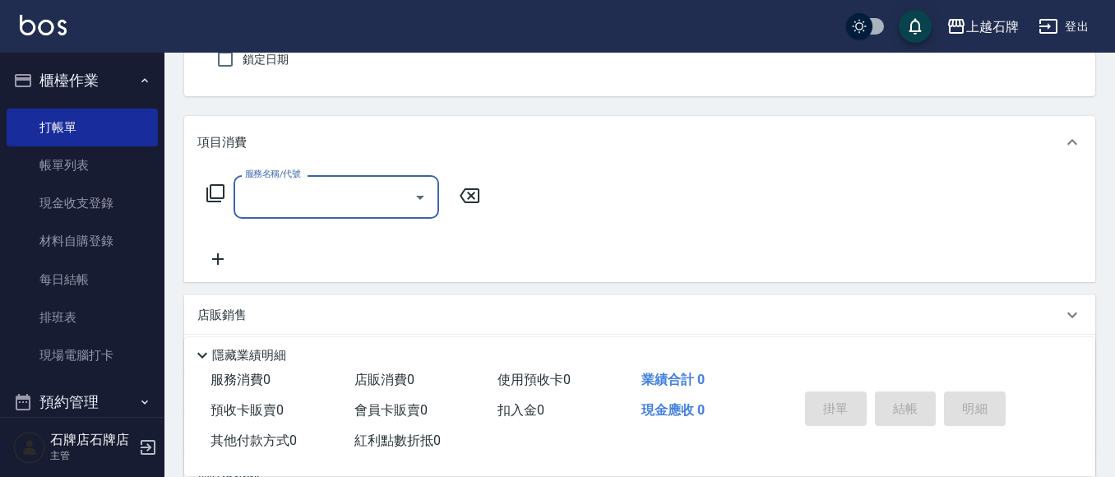
scroll to position [165, 0]
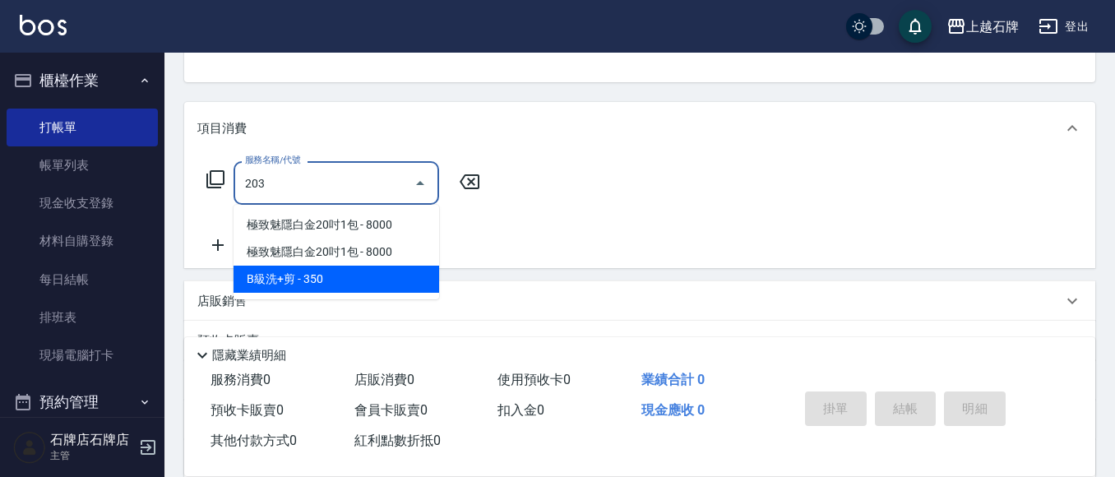
type input "B級洗+剪(203)"
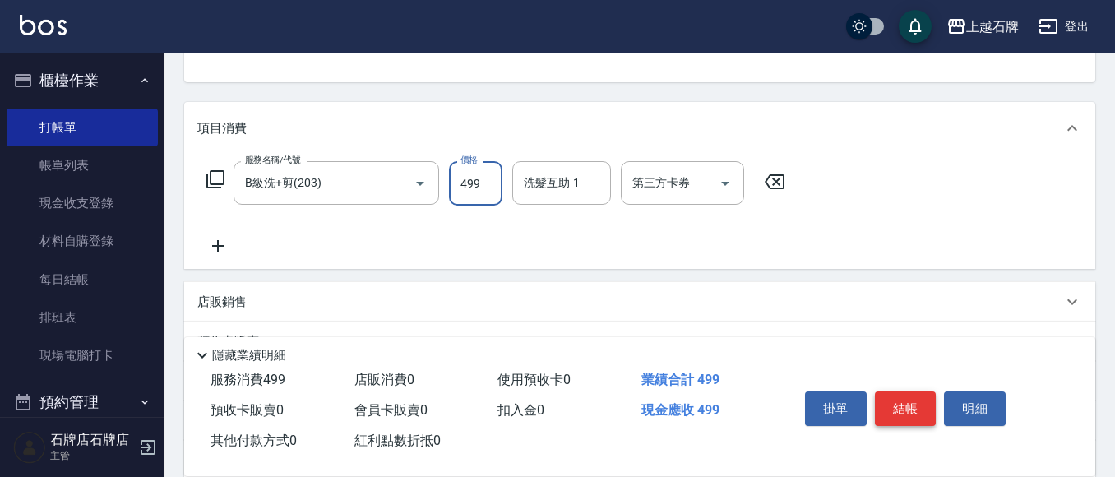
type input "499"
click at [915, 396] on button "結帳" at bounding box center [906, 409] width 62 height 35
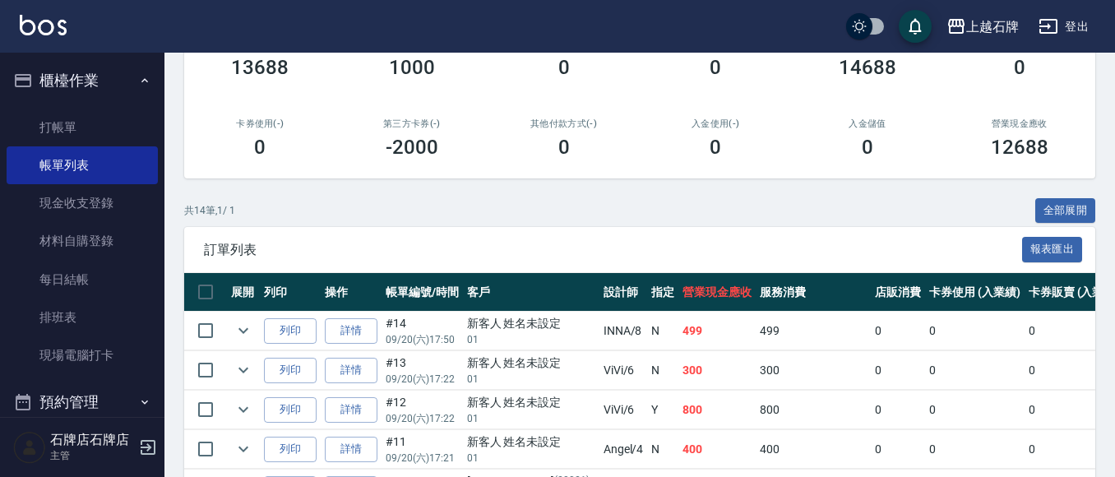
scroll to position [247, 0]
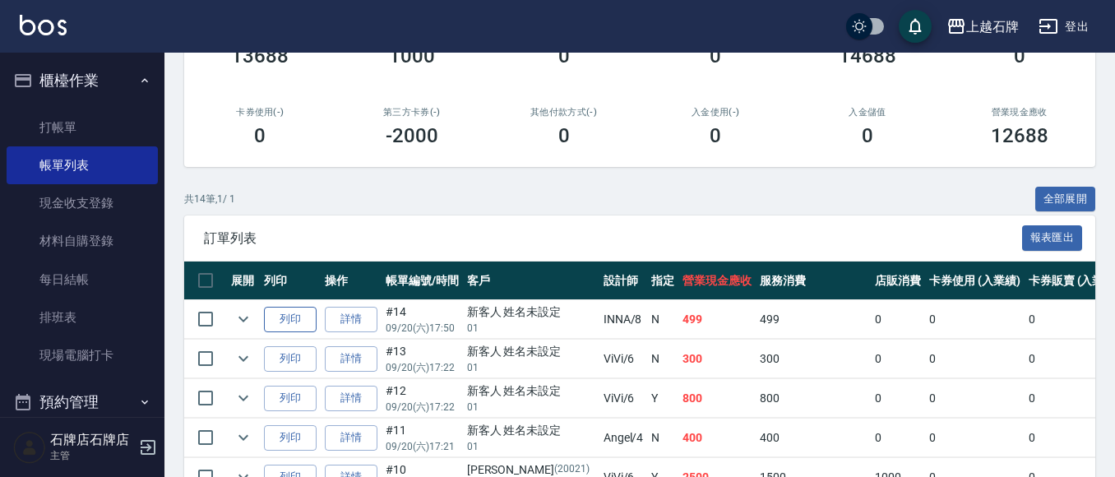
click at [304, 312] on button "列印" at bounding box center [290, 319] width 53 height 25
